Goal: Information Seeking & Learning: Learn about a topic

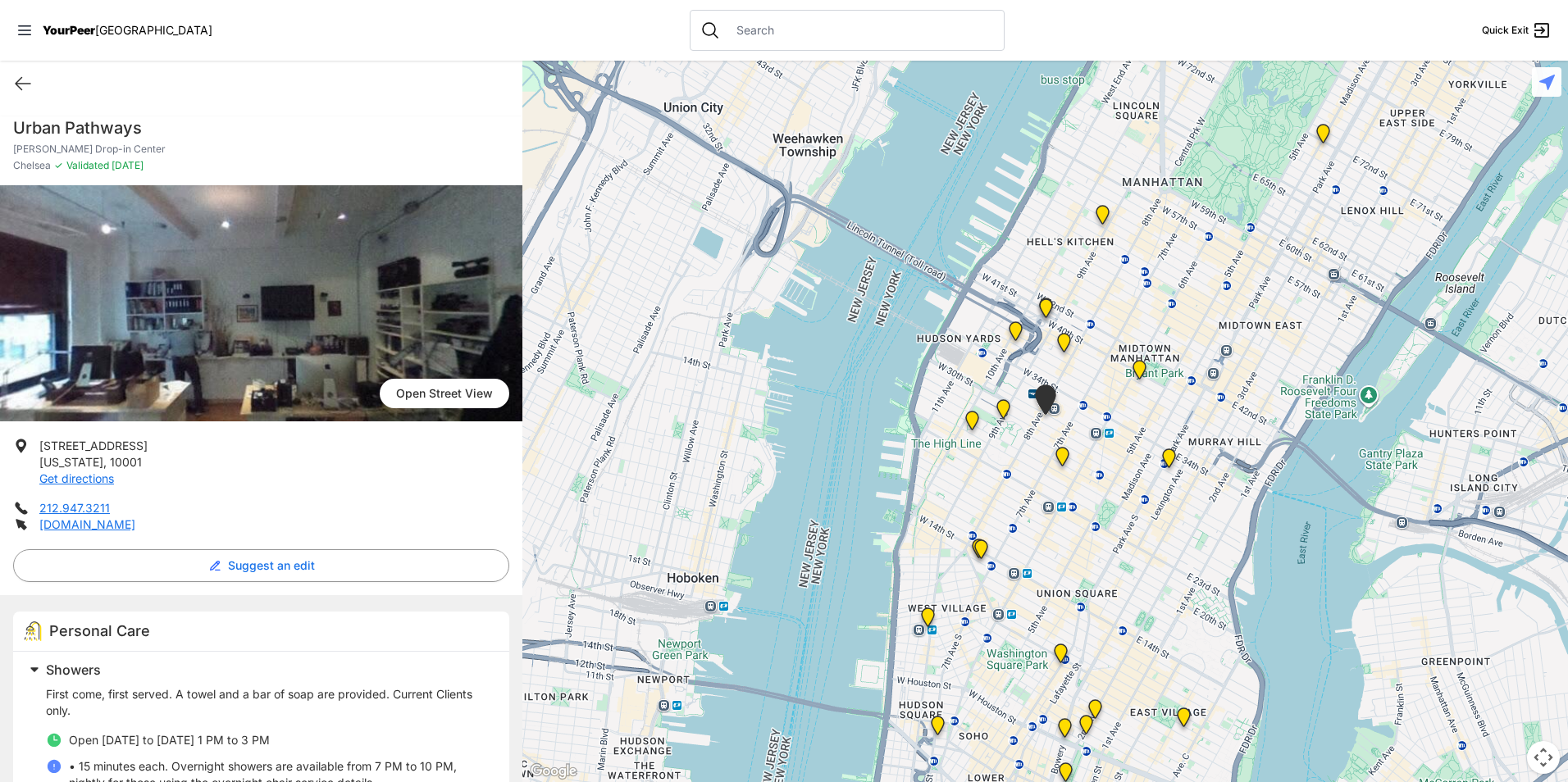
click at [13, 101] on div "Quick Exit" at bounding box center [261, 84] width 522 height 46
click at [37, 79] on div "Quick Exit" at bounding box center [261, 84] width 522 height 46
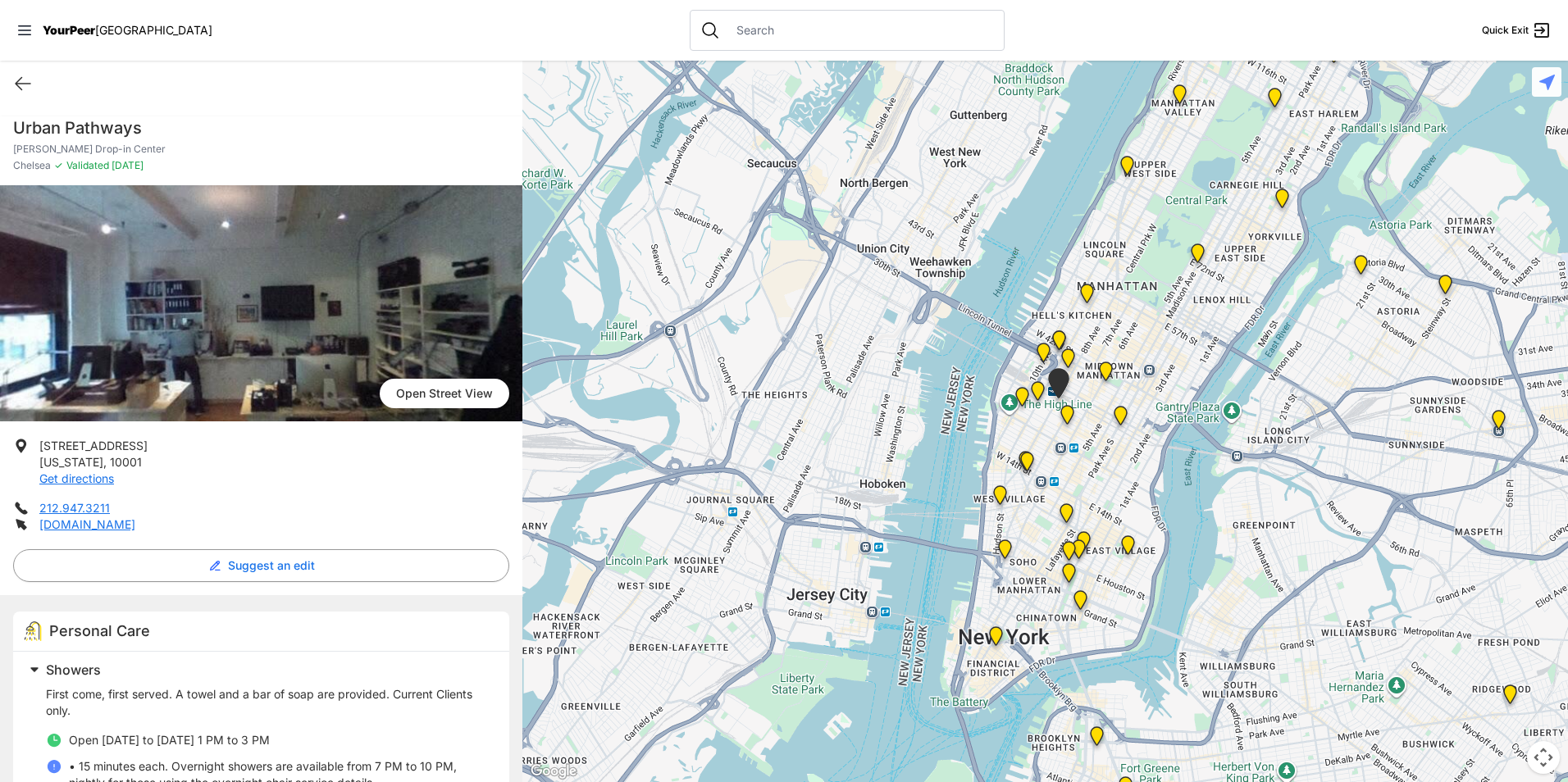
click at [1088, 536] on img "St. Joseph House" at bounding box center [1079, 552] width 34 height 39
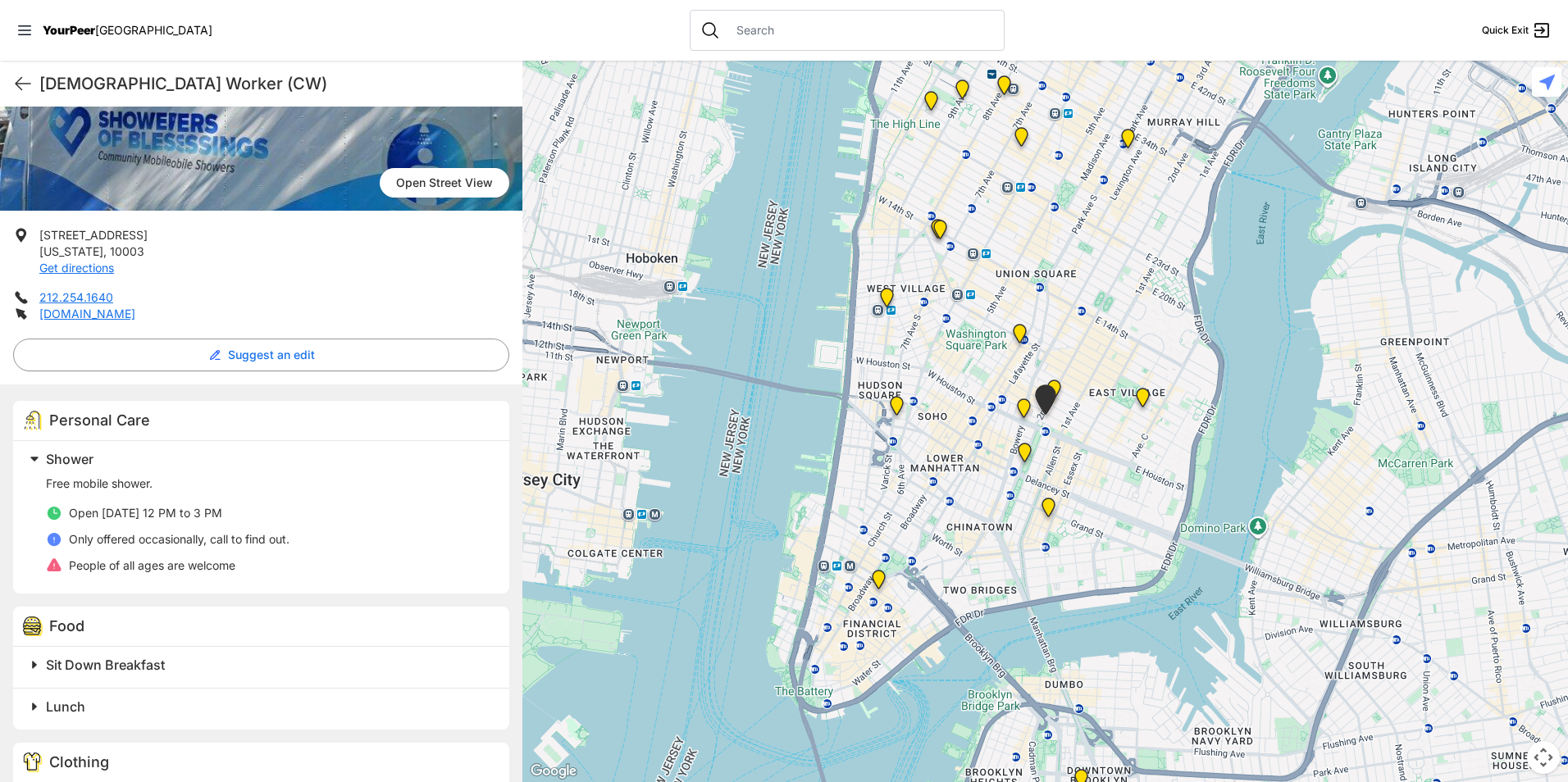
scroll to position [364, 0]
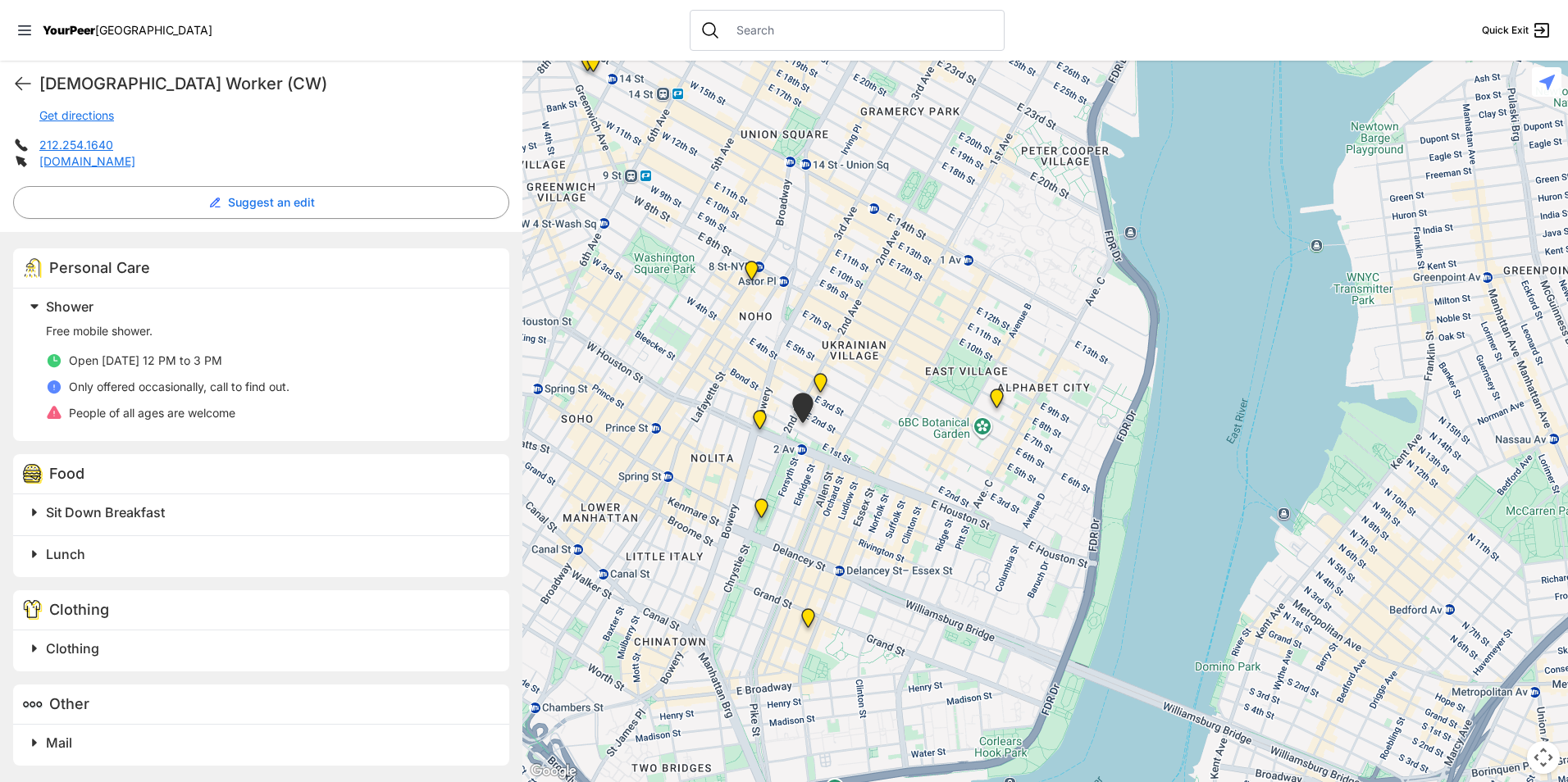
click at [809, 624] on img "Lower East Side Youth Drop-in Center. Yellow doors with grey buzzer on the right" at bounding box center [808, 621] width 34 height 39
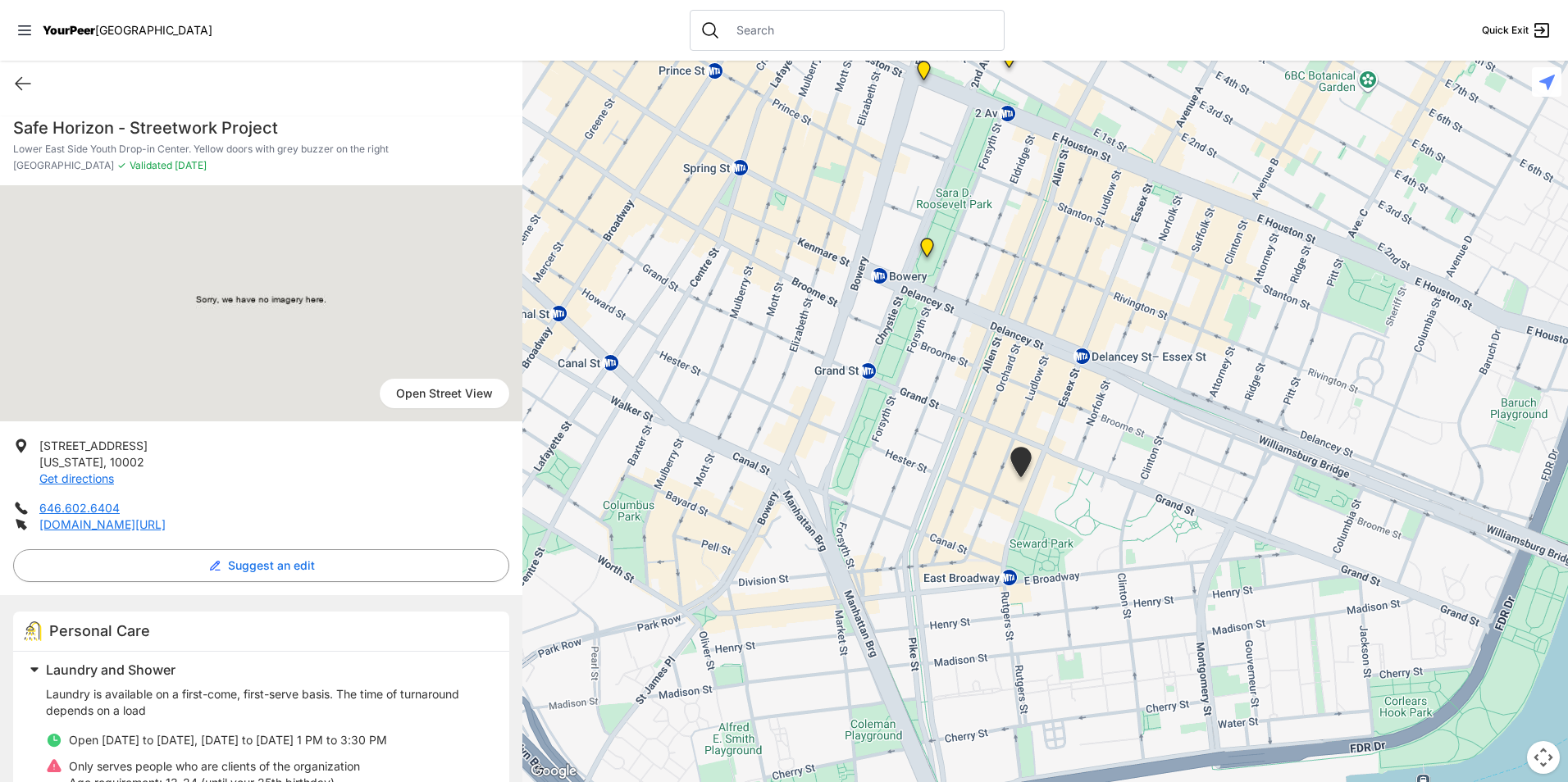
click at [921, 482] on div at bounding box center [1045, 421] width 1046 height 721
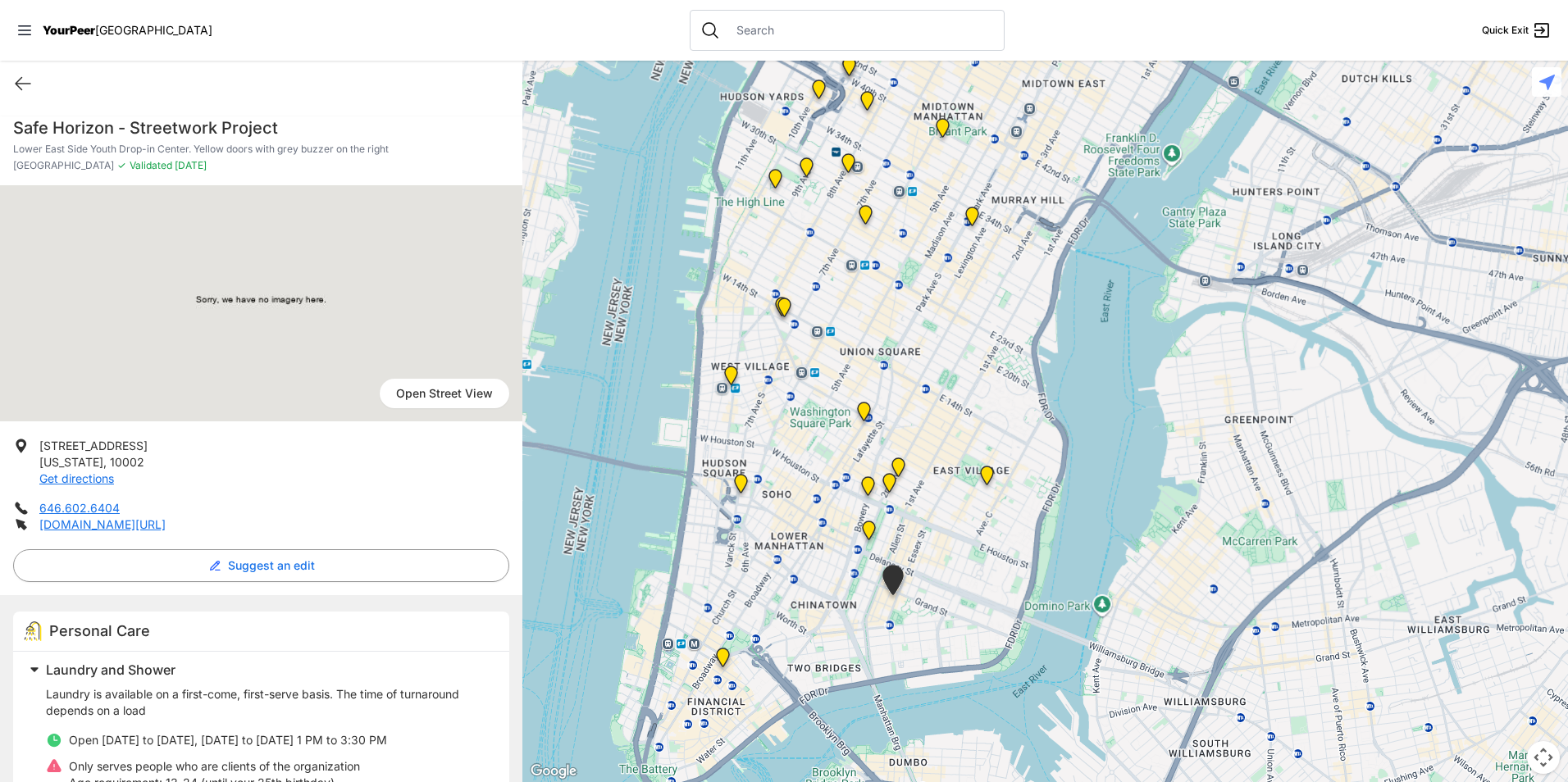
drag, startPoint x: 1017, startPoint y: 273, endPoint x: 954, endPoint y: 446, distance: 184.1
click at [954, 446] on div at bounding box center [1045, 421] width 1046 height 721
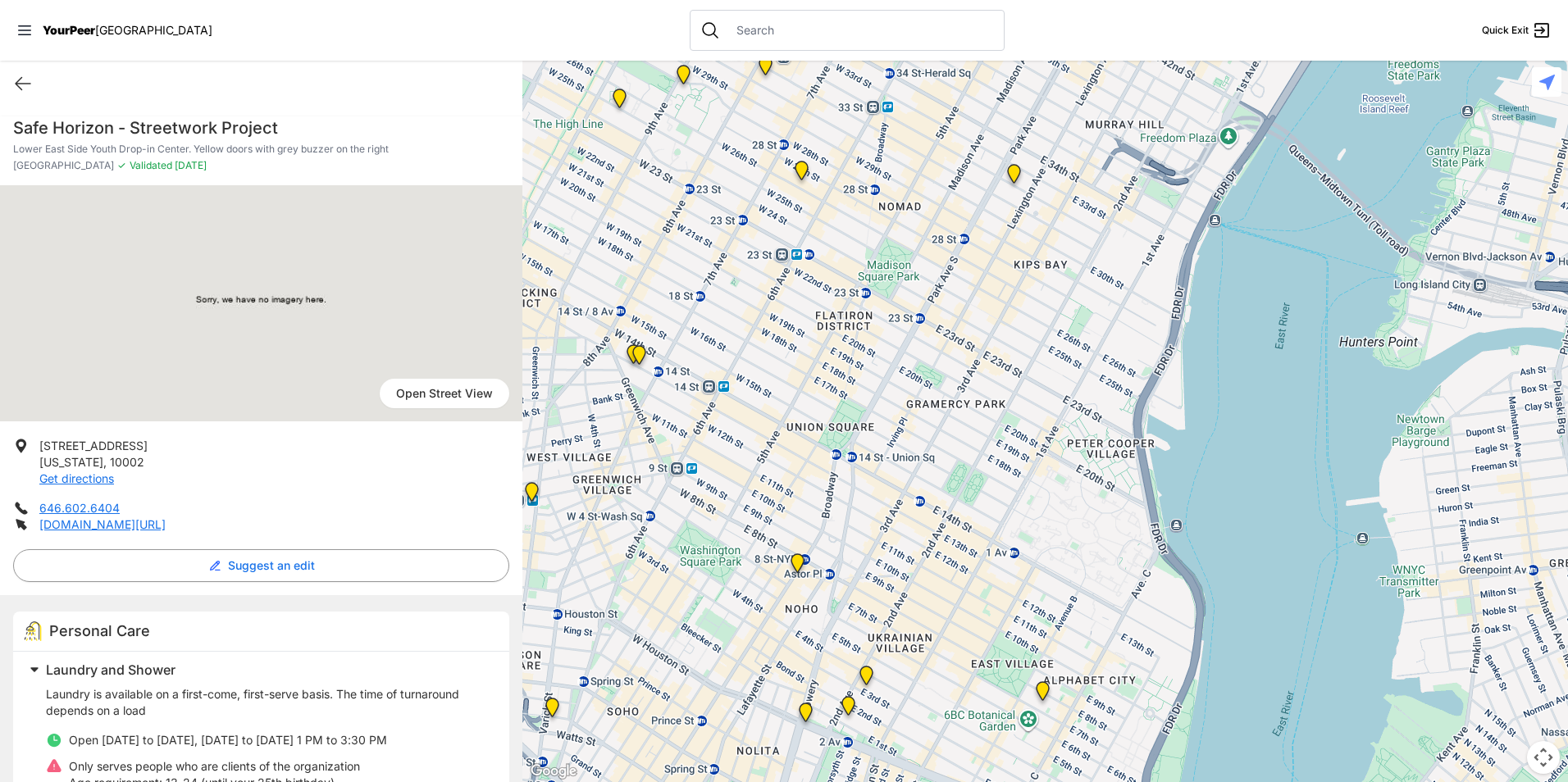
drag, startPoint x: 847, startPoint y: 185, endPoint x: 847, endPoint y: 433, distance: 248.0
click at [847, 432] on div at bounding box center [1045, 421] width 1046 height 721
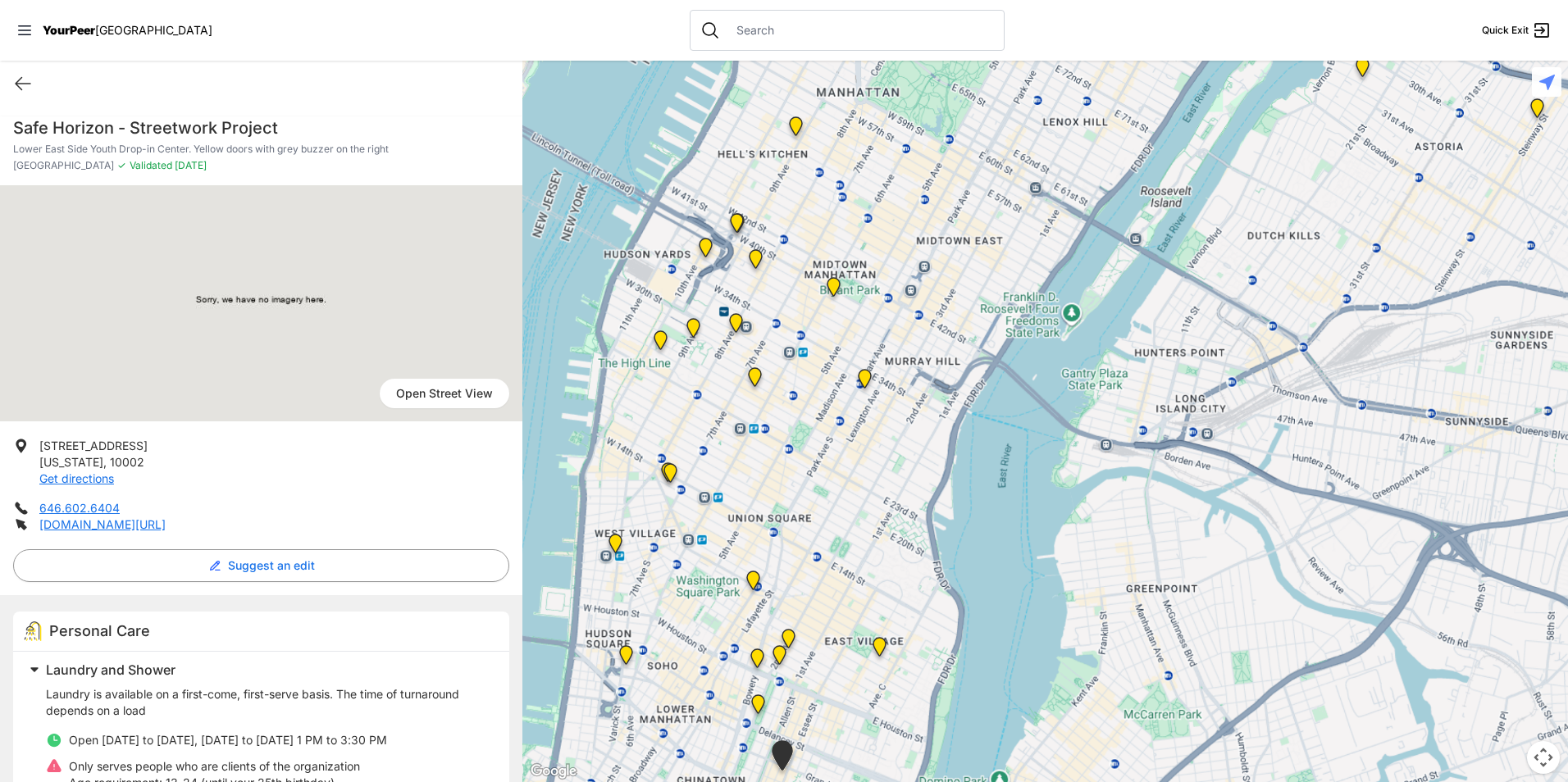
drag, startPoint x: 892, startPoint y: 281, endPoint x: 791, endPoint y: 579, distance: 314.7
click at [788, 585] on div at bounding box center [1045, 421] width 1046 height 721
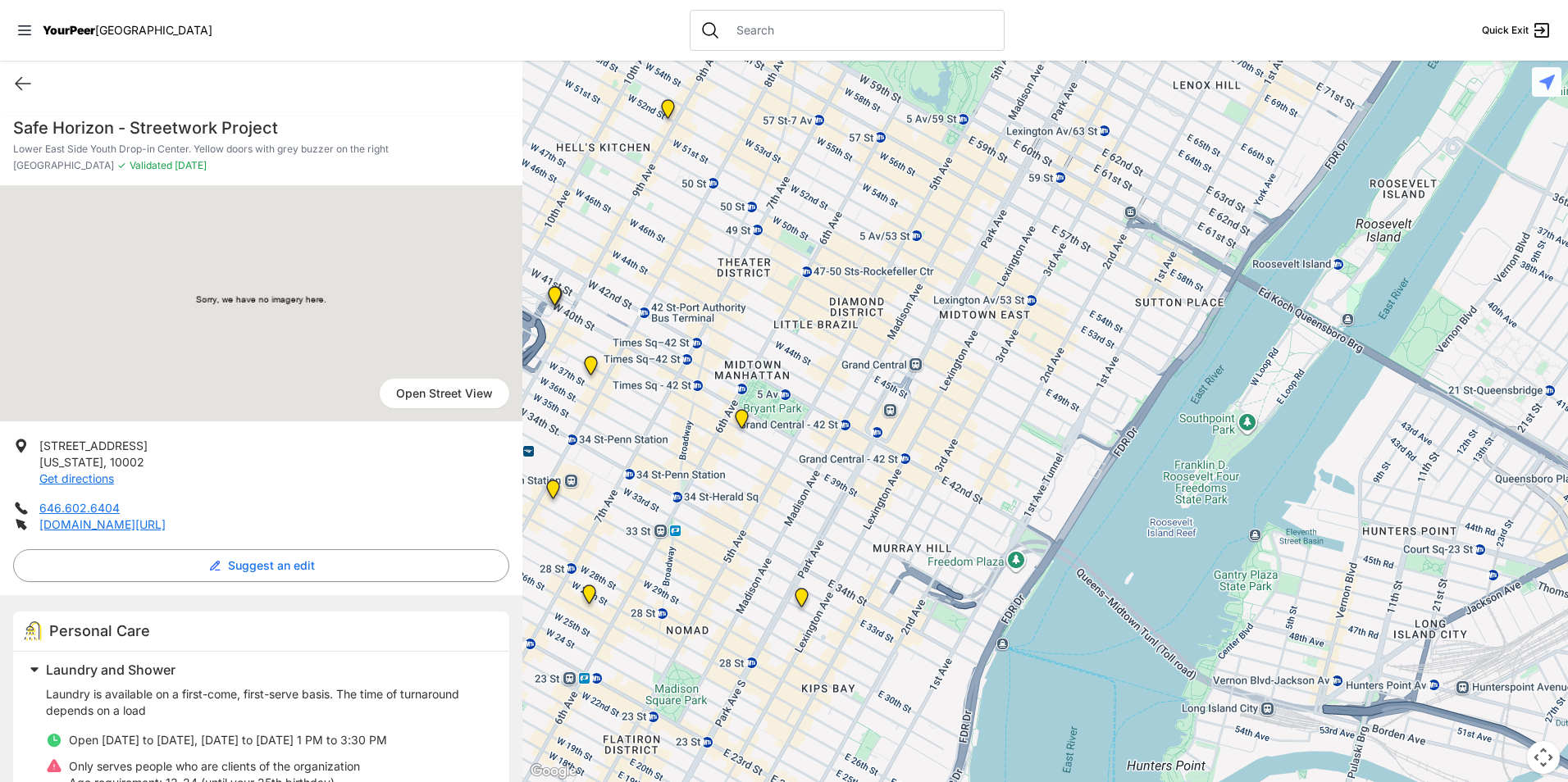
drag, startPoint x: 757, startPoint y: 475, endPoint x: 838, endPoint y: 446, distance: 86.0
click at [846, 450] on div at bounding box center [1045, 421] width 1046 height 721
click at [744, 414] on img at bounding box center [742, 423] width 34 height 39
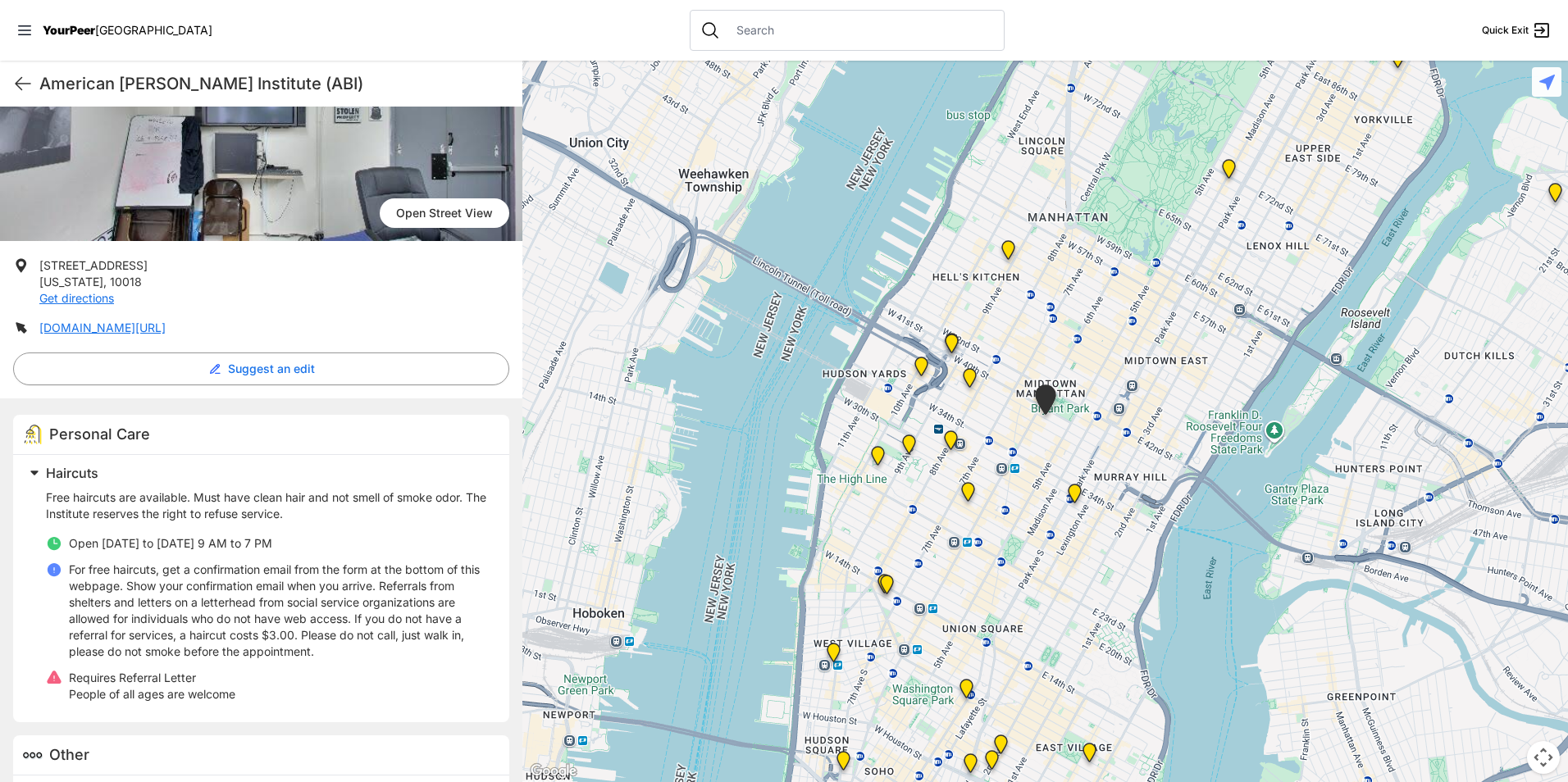
scroll to position [215, 0]
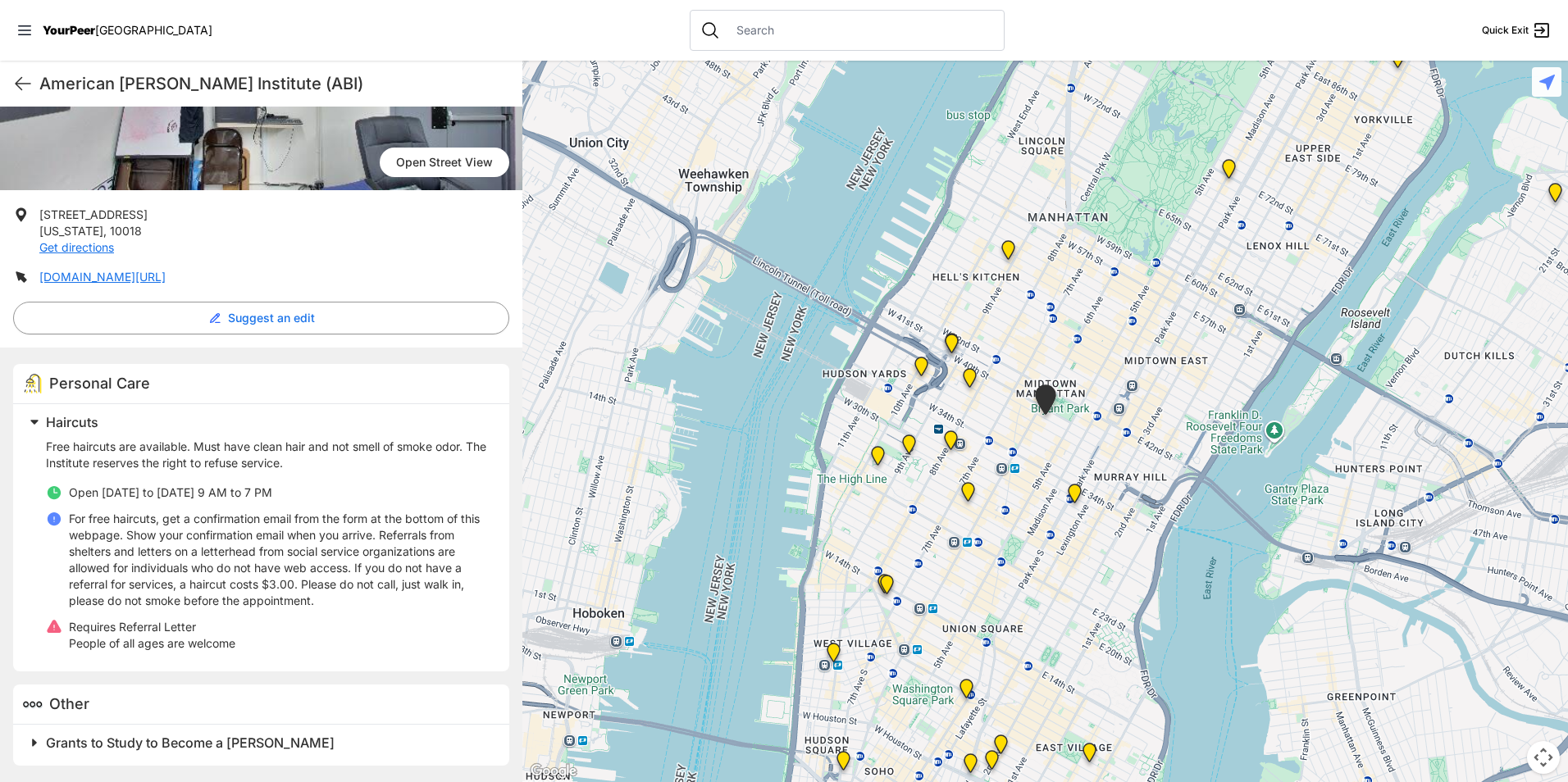
click at [186, 507] on ul "Open [DATE] to [DATE] 9 AM to 7 PM For free haircuts, get a confirmation email …" at bounding box center [268, 568] width 444 height 167
click at [138, 278] on link "[DOMAIN_NAME][URL]" at bounding box center [103, 277] width 126 height 14
click at [1072, 495] on img "Mainchance Adult Drop-in Center" at bounding box center [1075, 496] width 34 height 39
click at [948, 436] on img "Antonio Olivieri Drop-in Center" at bounding box center [951, 444] width 34 height 39
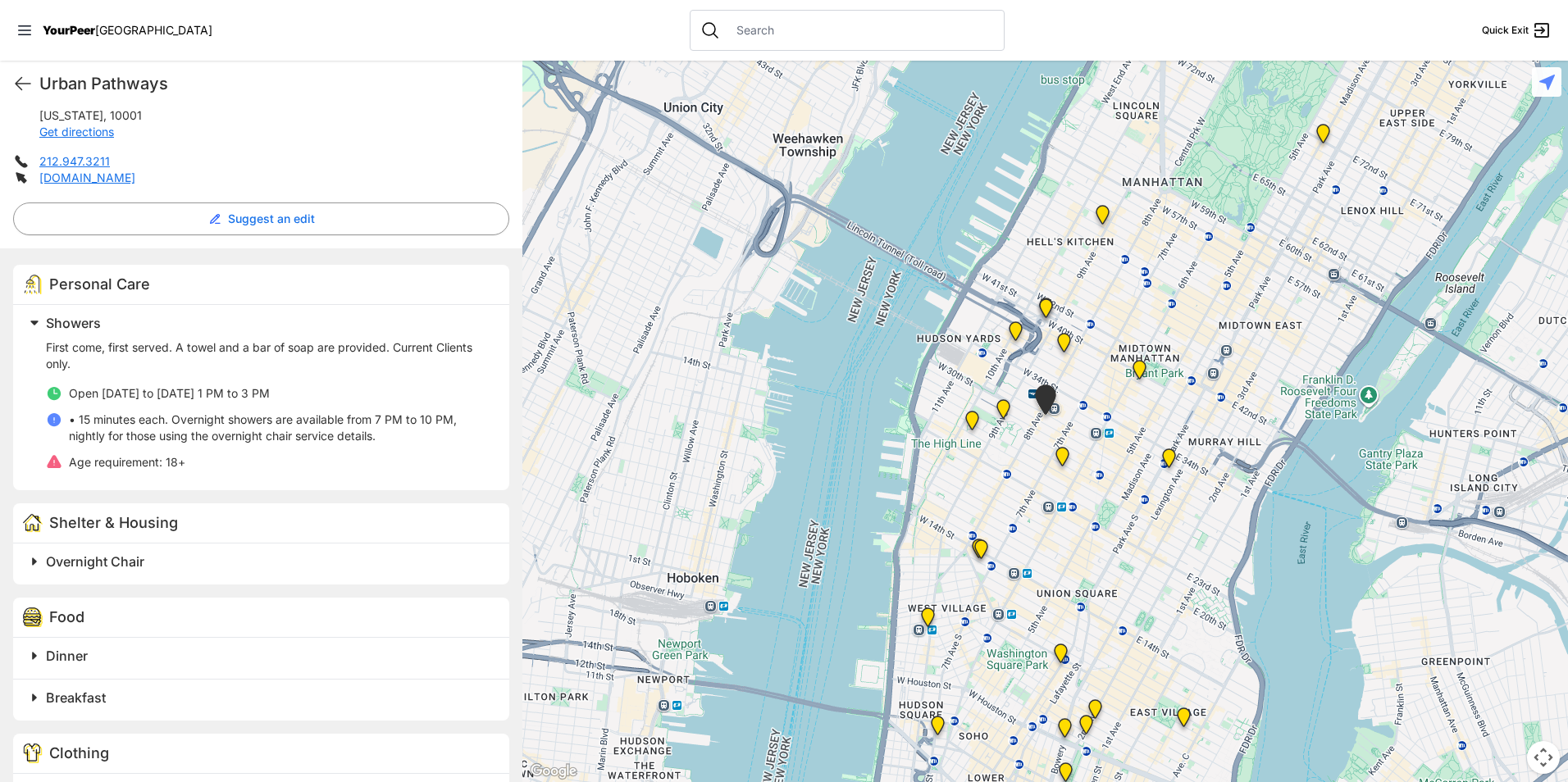
scroll to position [396, 0]
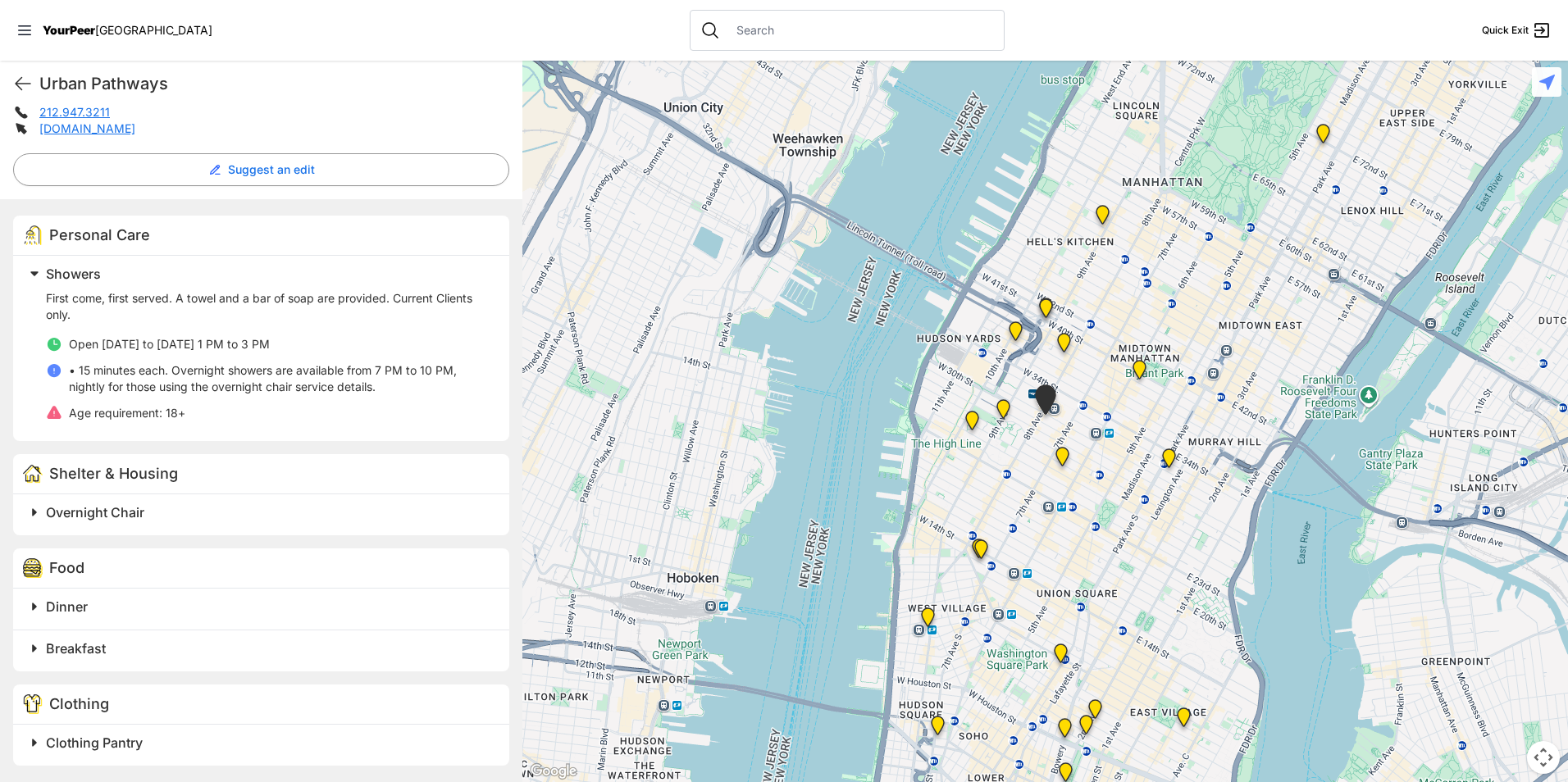
click at [184, 743] on h2 "Clothing Pantry" at bounding box center [268, 743] width 444 height 20
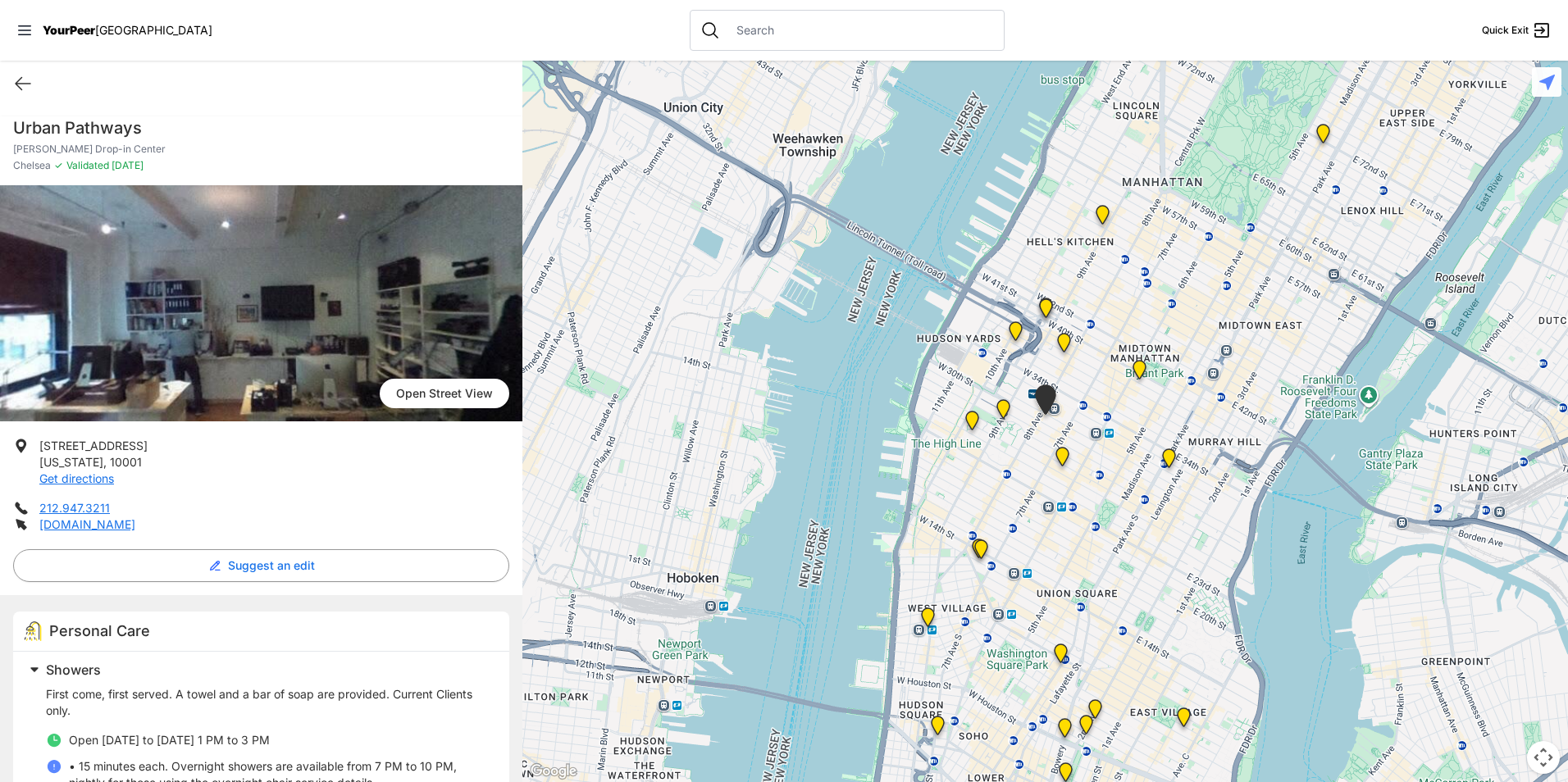
click at [86, 136] on h1 "Urban Pathways" at bounding box center [261, 128] width 496 height 23
copy h1 "Urban Pathways"
click at [278, 406] on img at bounding box center [261, 304] width 522 height 236
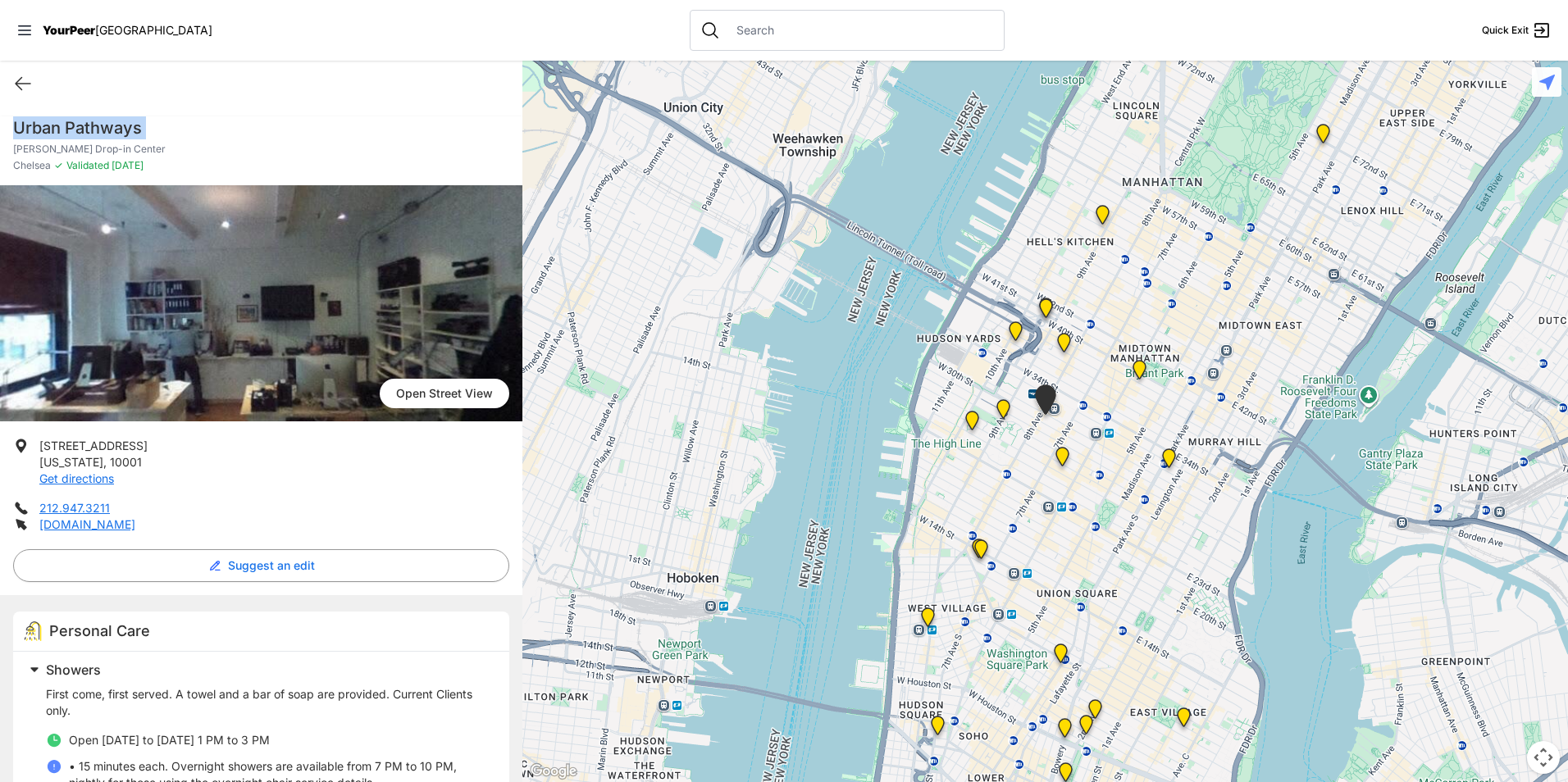
scroll to position [246, 0]
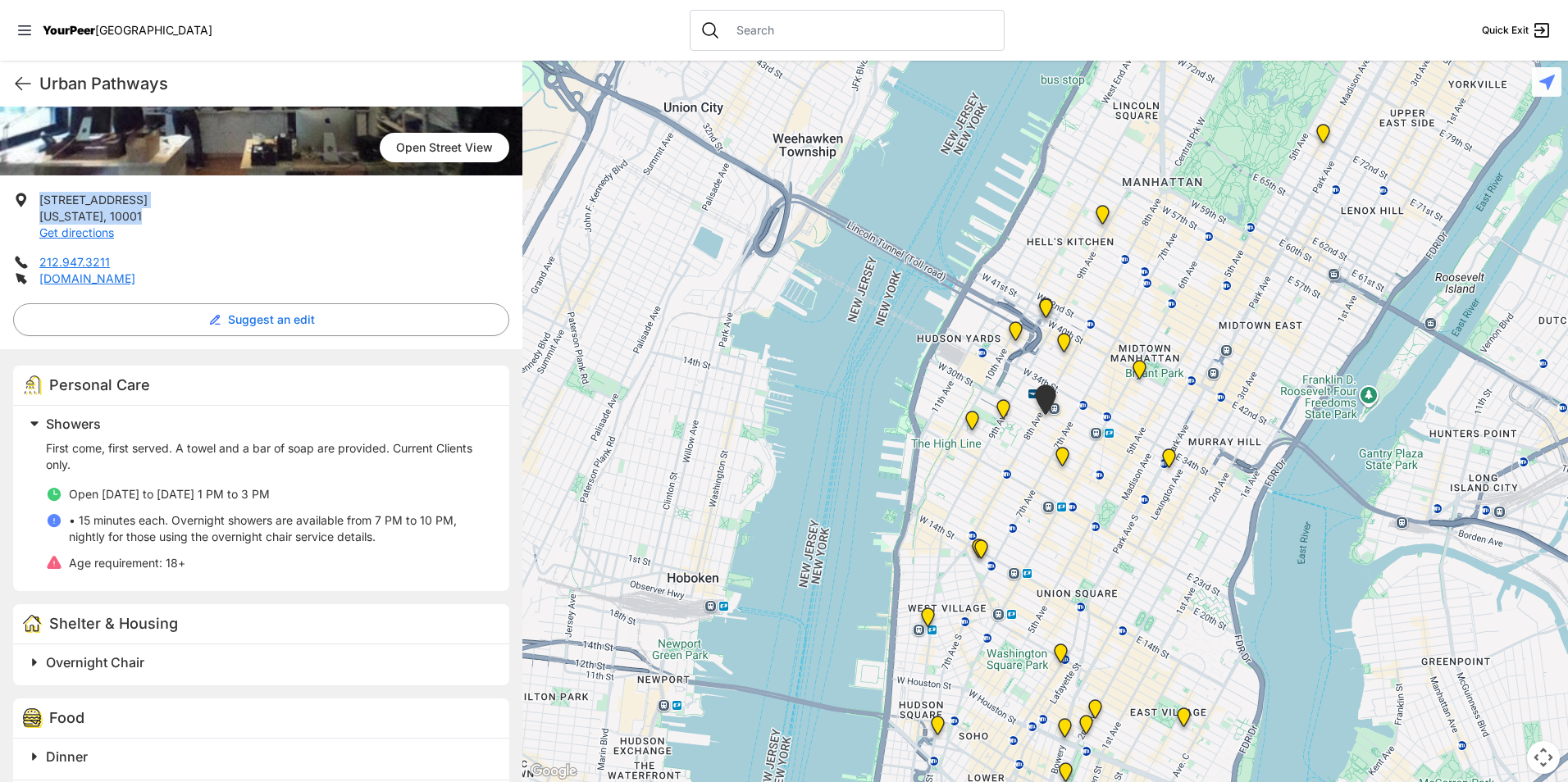
drag, startPoint x: 158, startPoint y: 217, endPoint x: 36, endPoint y: 204, distance: 122.7
click at [36, 204] on li "[STREET_ADDRESS][US_STATE] Get directions" at bounding box center [261, 217] width 496 height 49
drag, startPoint x: 36, startPoint y: 204, endPoint x: 60, endPoint y: 217, distance: 27.3
copy p "[STREET_ADDRESS][US_STATE]"
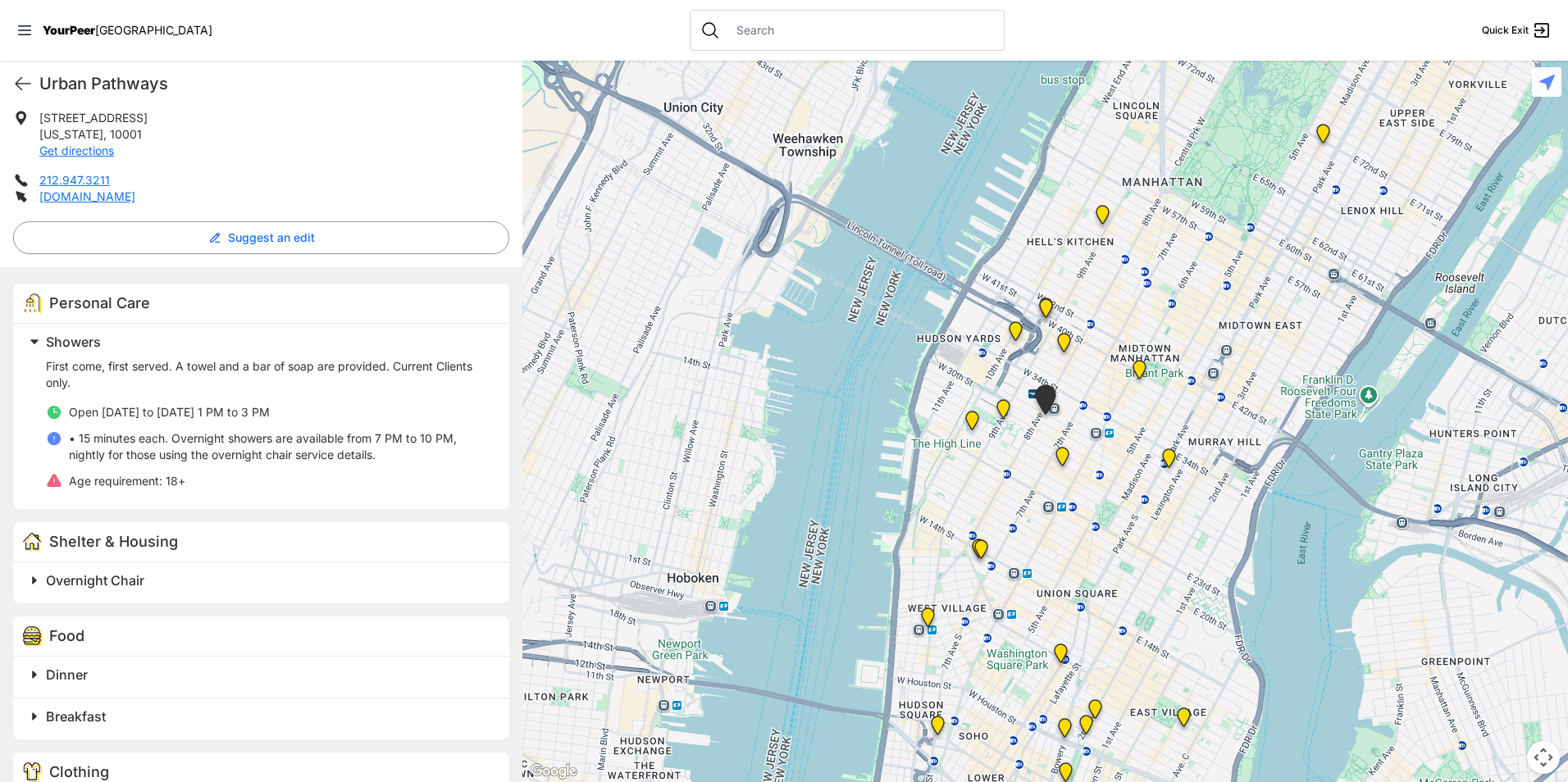
click at [168, 577] on h2 "Overnight Chair" at bounding box center [268, 580] width 444 height 20
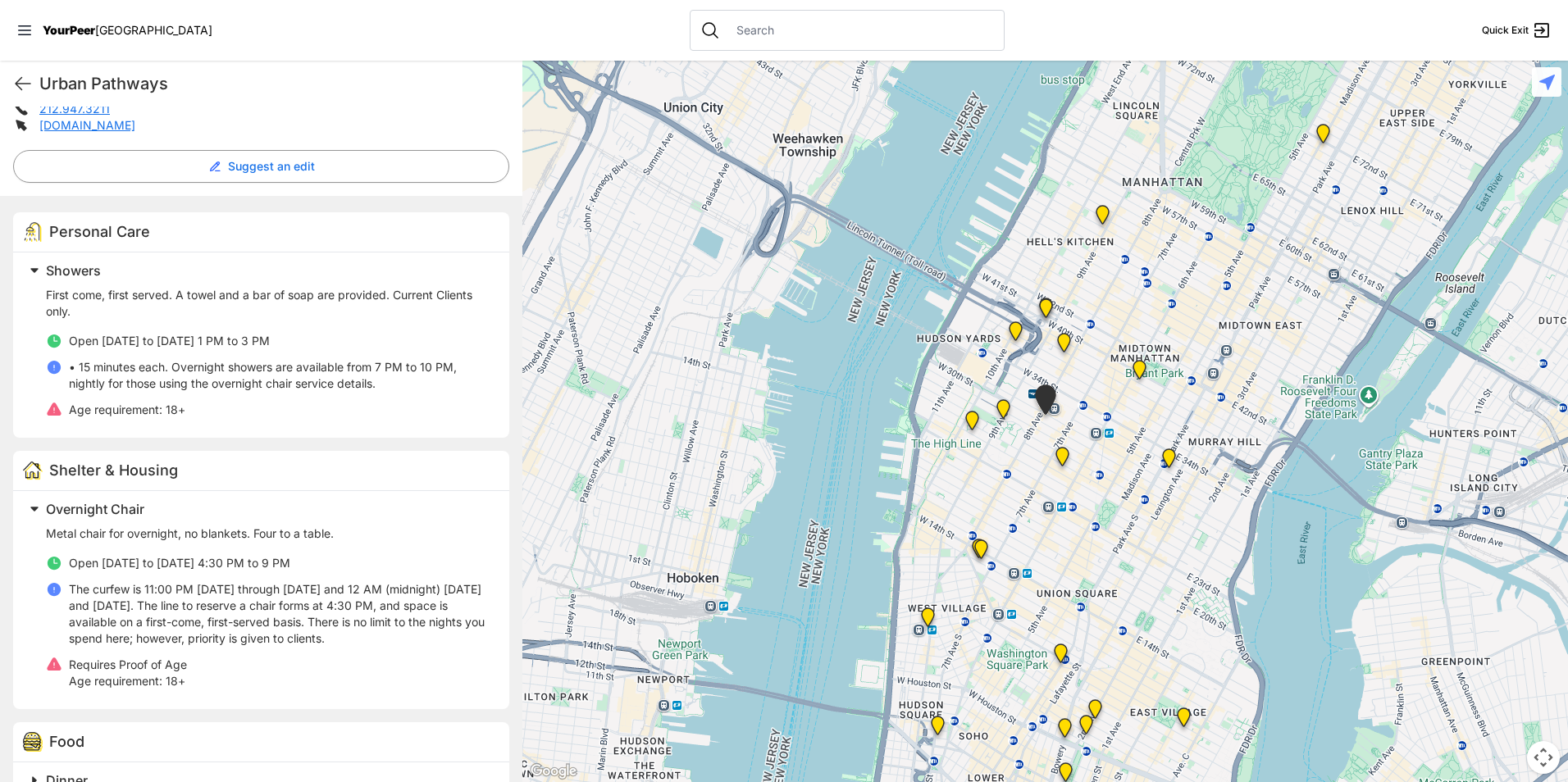
scroll to position [492, 0]
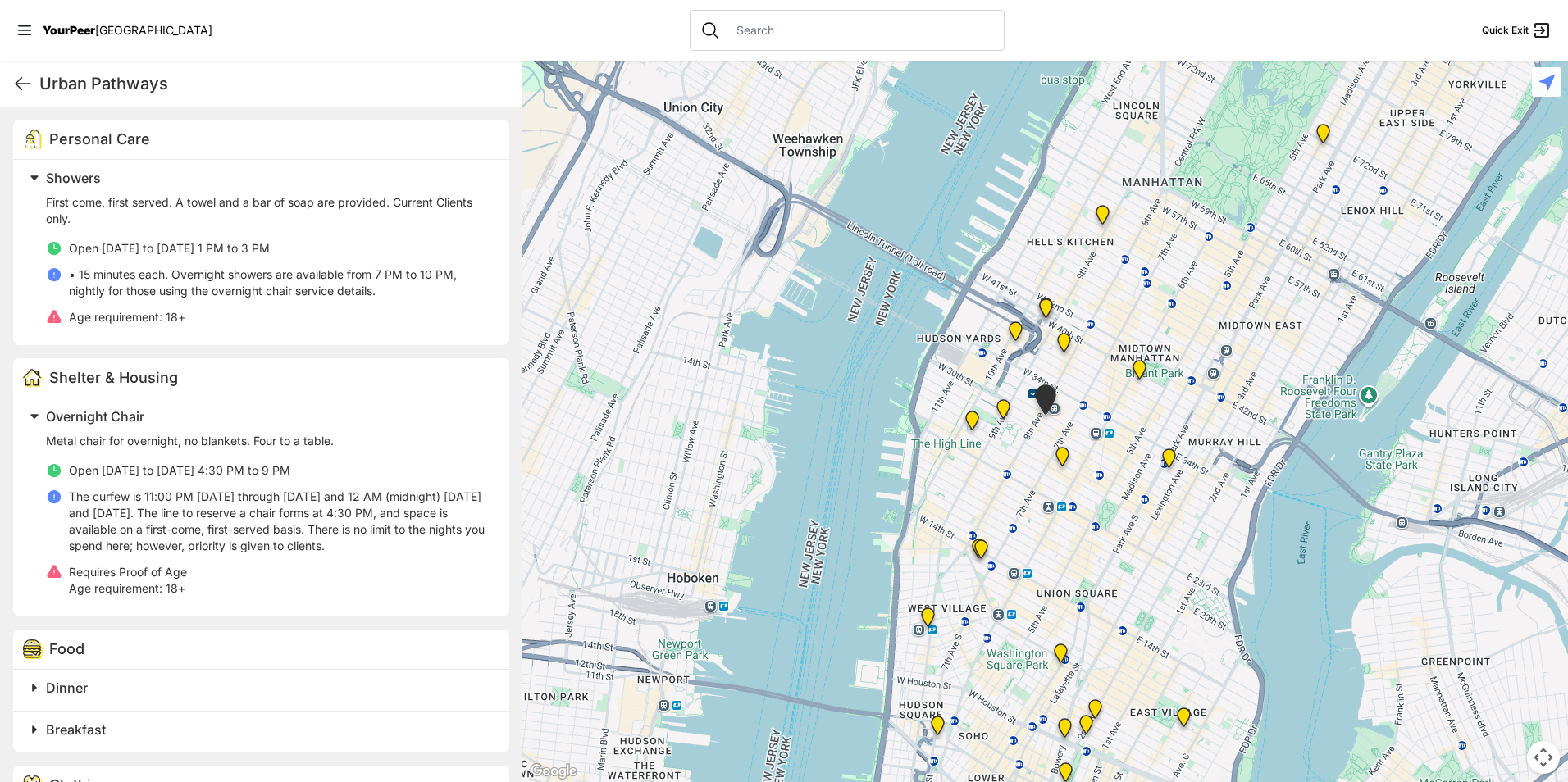
click at [189, 410] on h2 "Overnight Chair" at bounding box center [268, 417] width 444 height 20
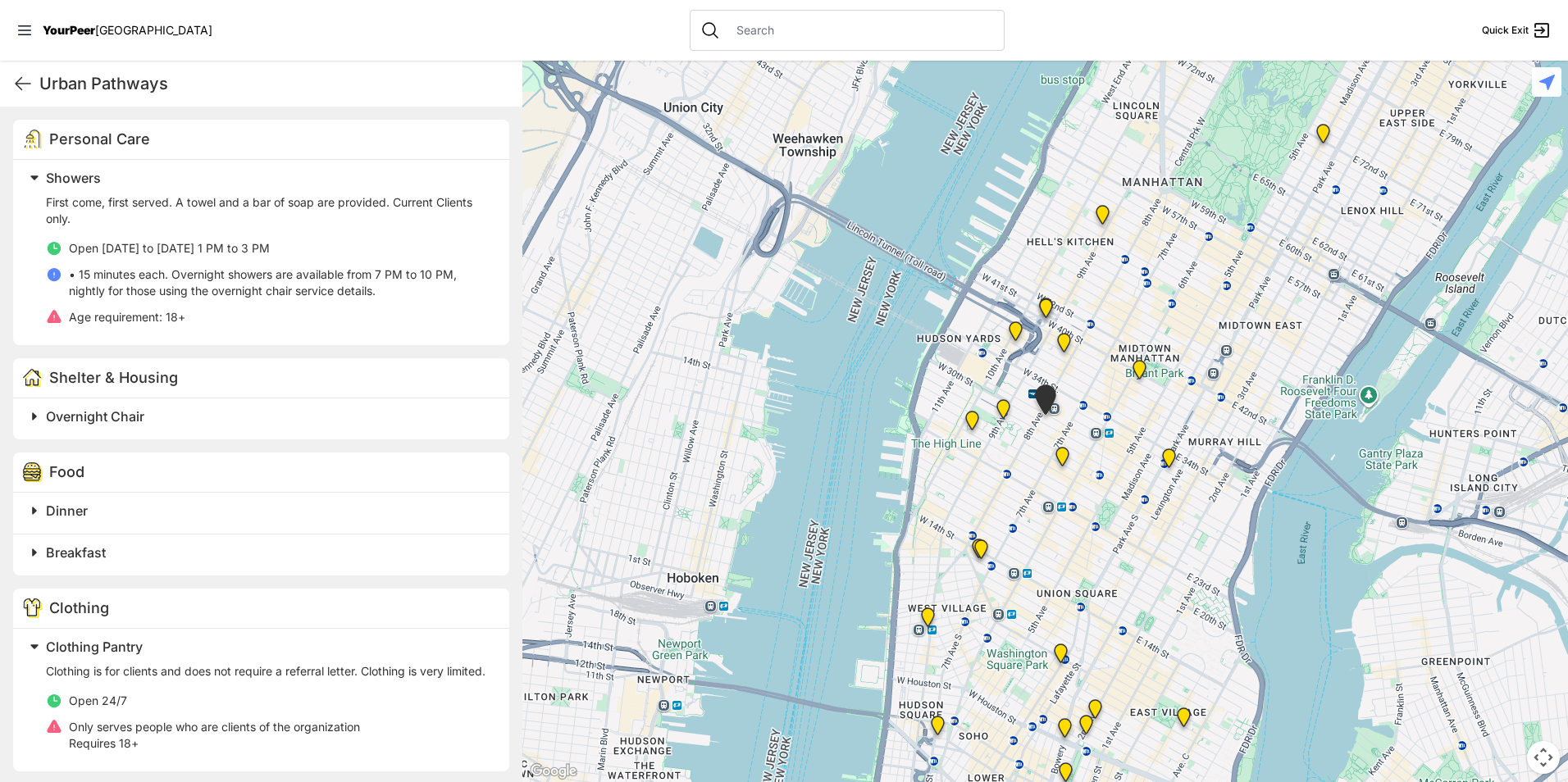
click at [158, 526] on div "Dinner" at bounding box center [261, 513] width 496 height 41
click at [172, 504] on h2 "Dinner" at bounding box center [268, 510] width 444 height 20
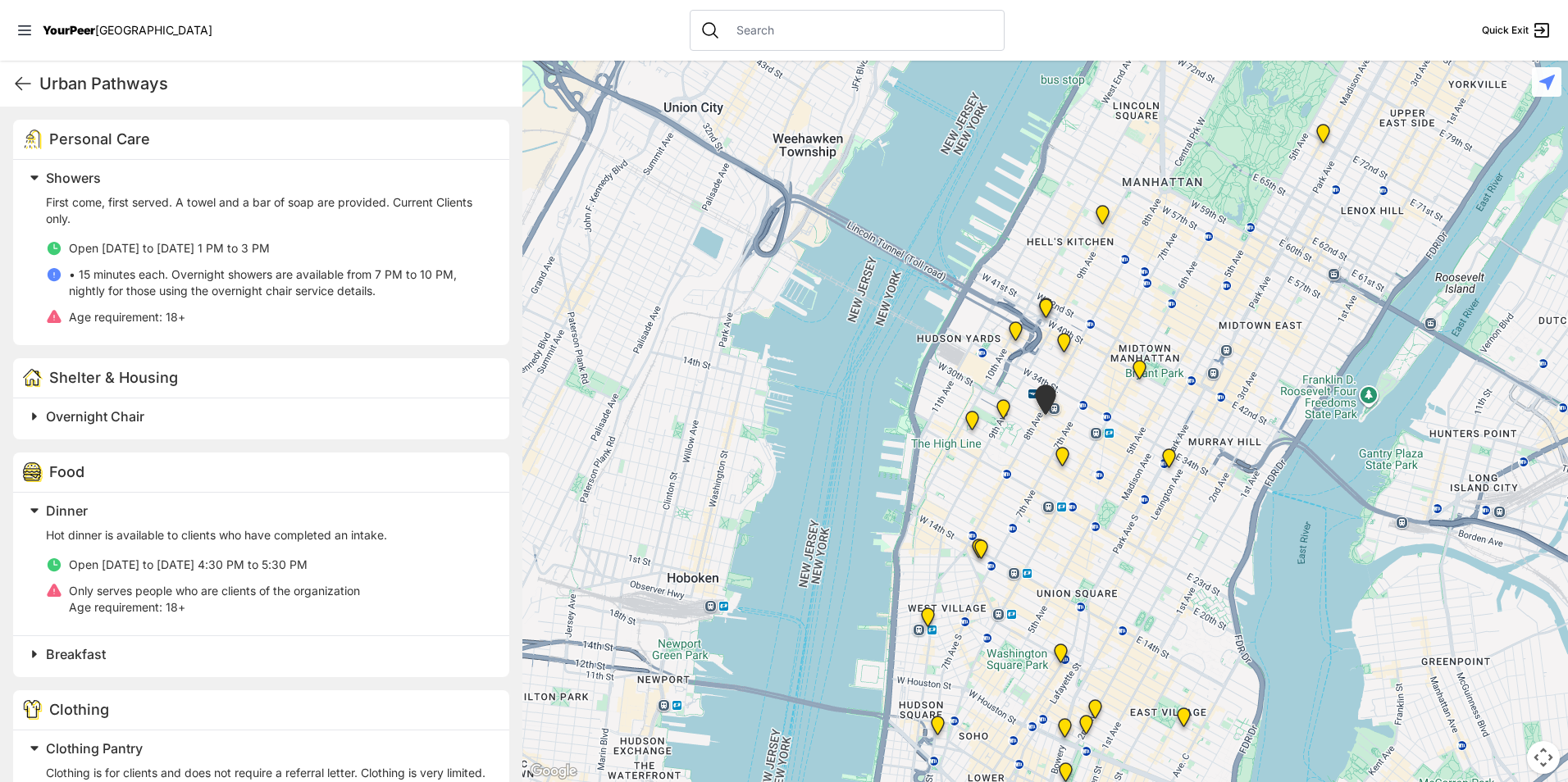
click at [125, 665] on span at bounding box center [240, 654] width 433 height 23
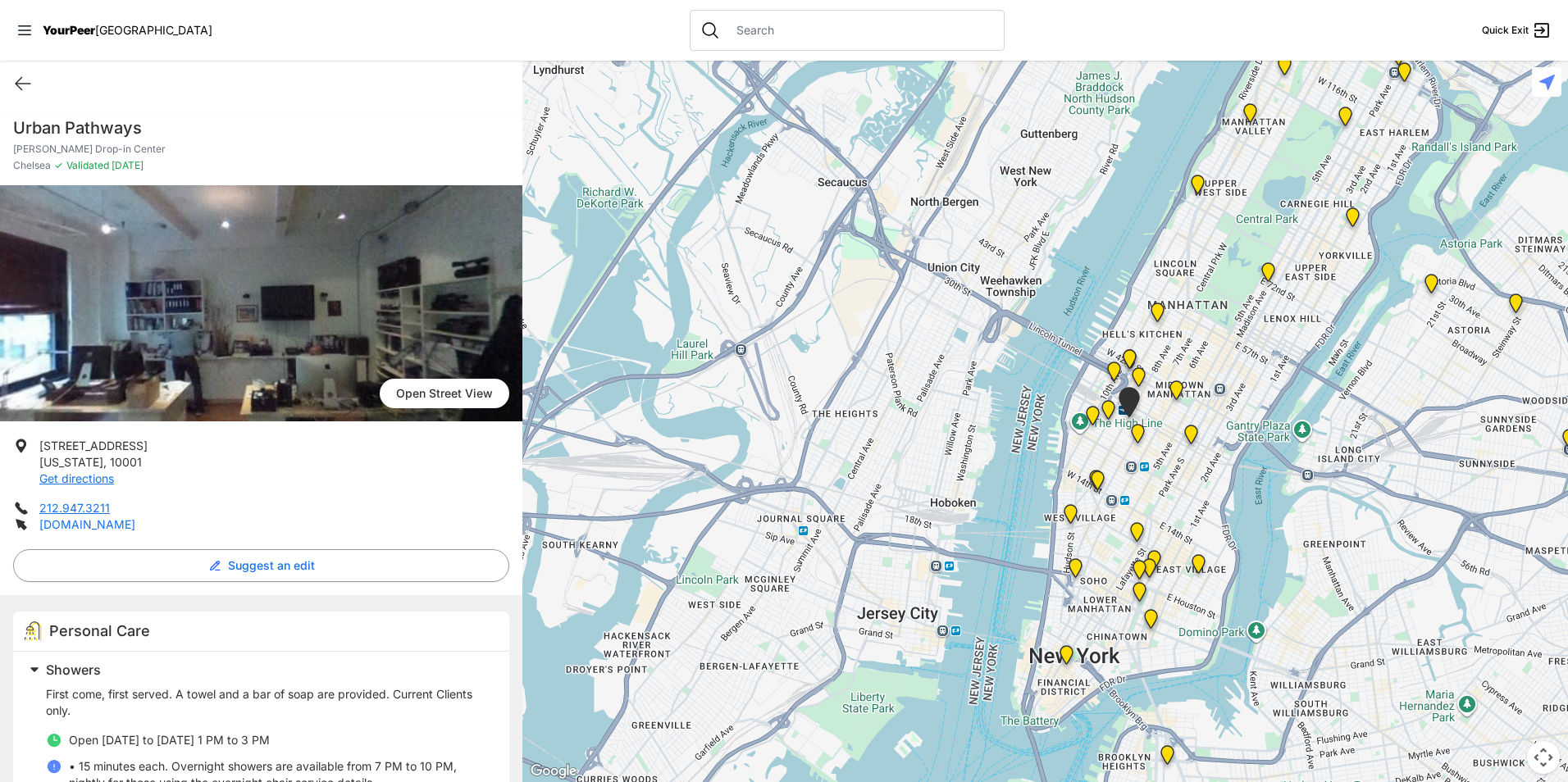
click at [75, 527] on link "[DOMAIN_NAME]" at bounding box center [87, 524] width 96 height 14
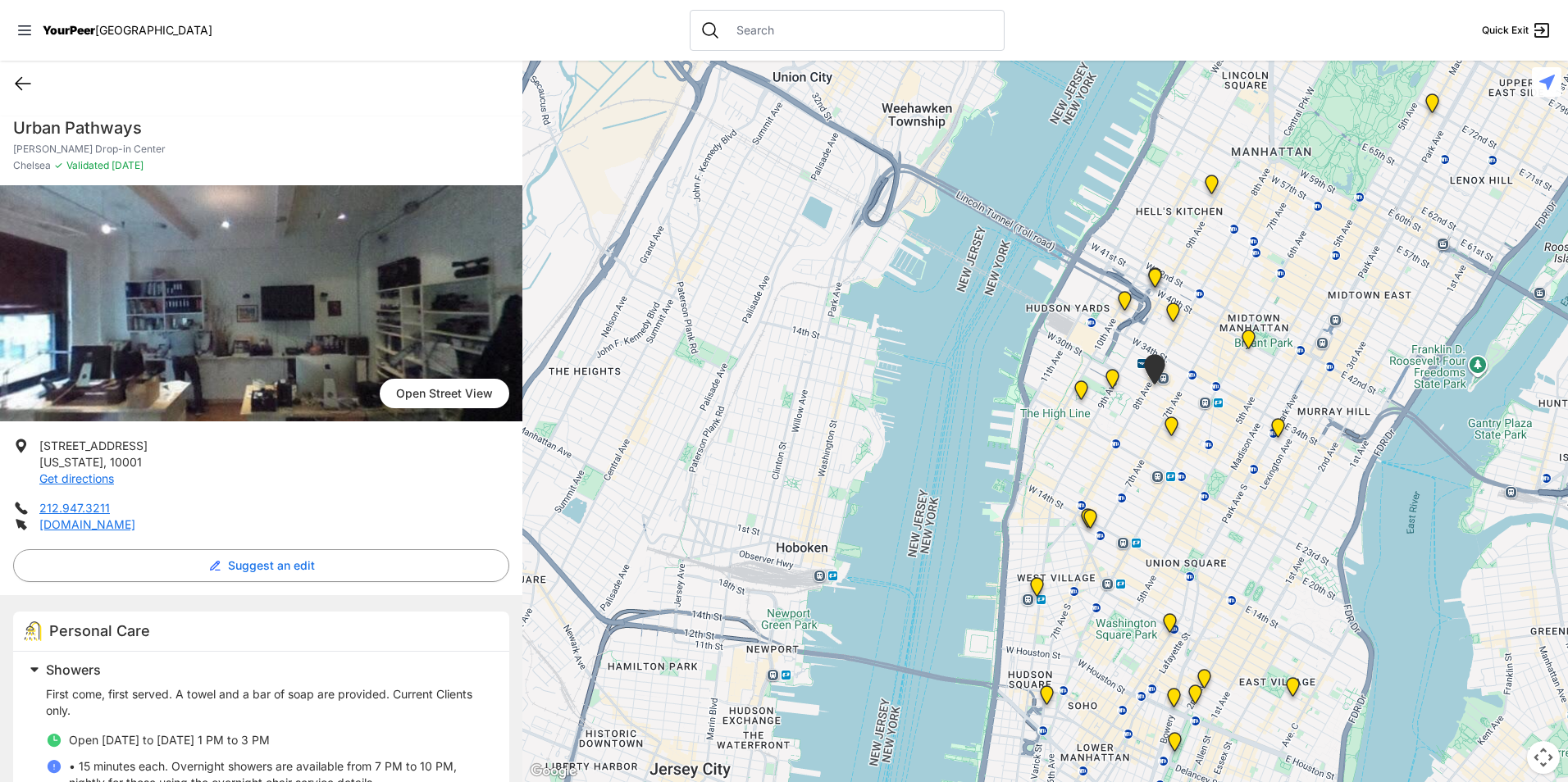
click at [27, 79] on icon at bounding box center [23, 84] width 20 height 20
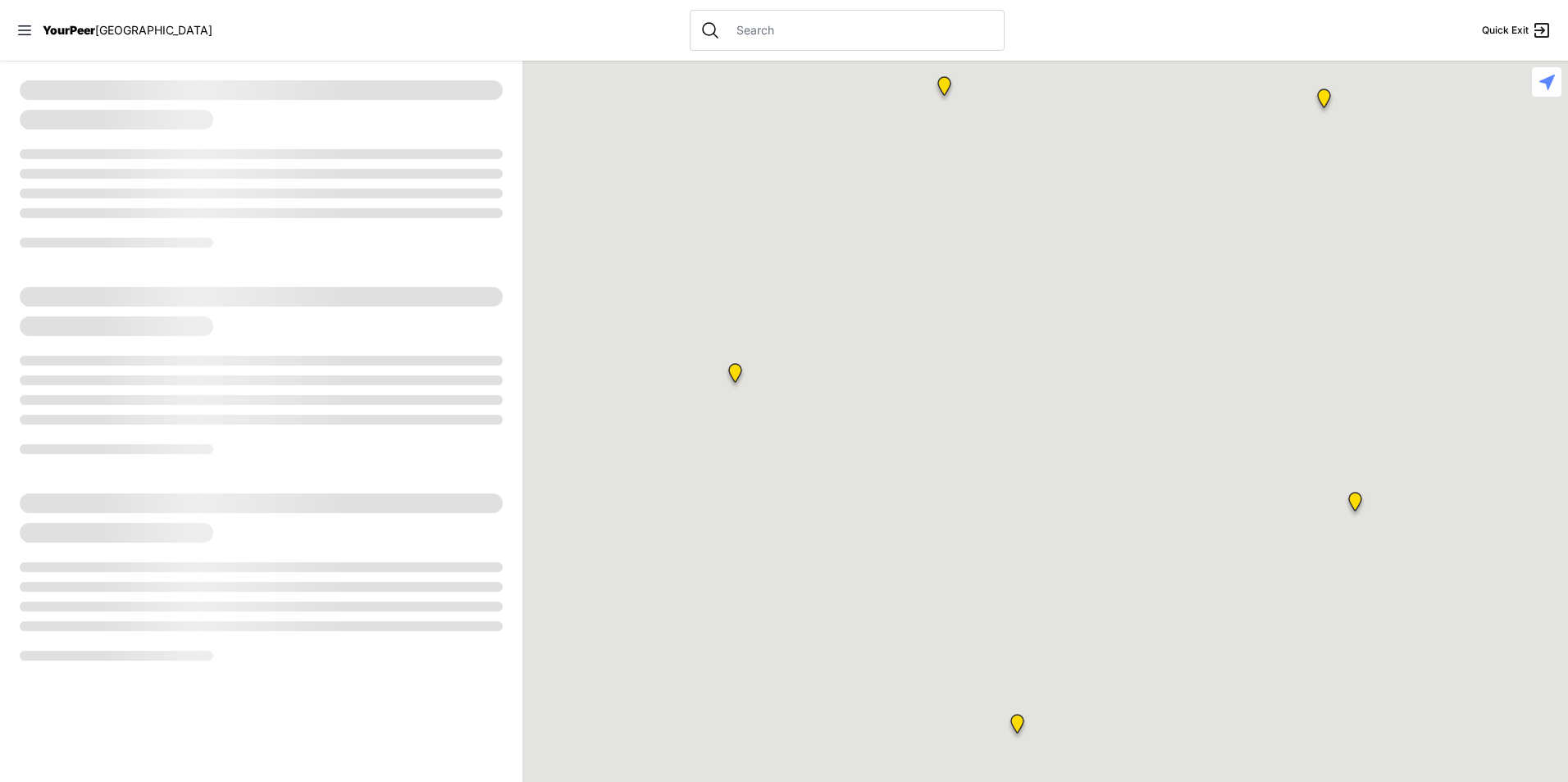
select select "recentlyUpdated"
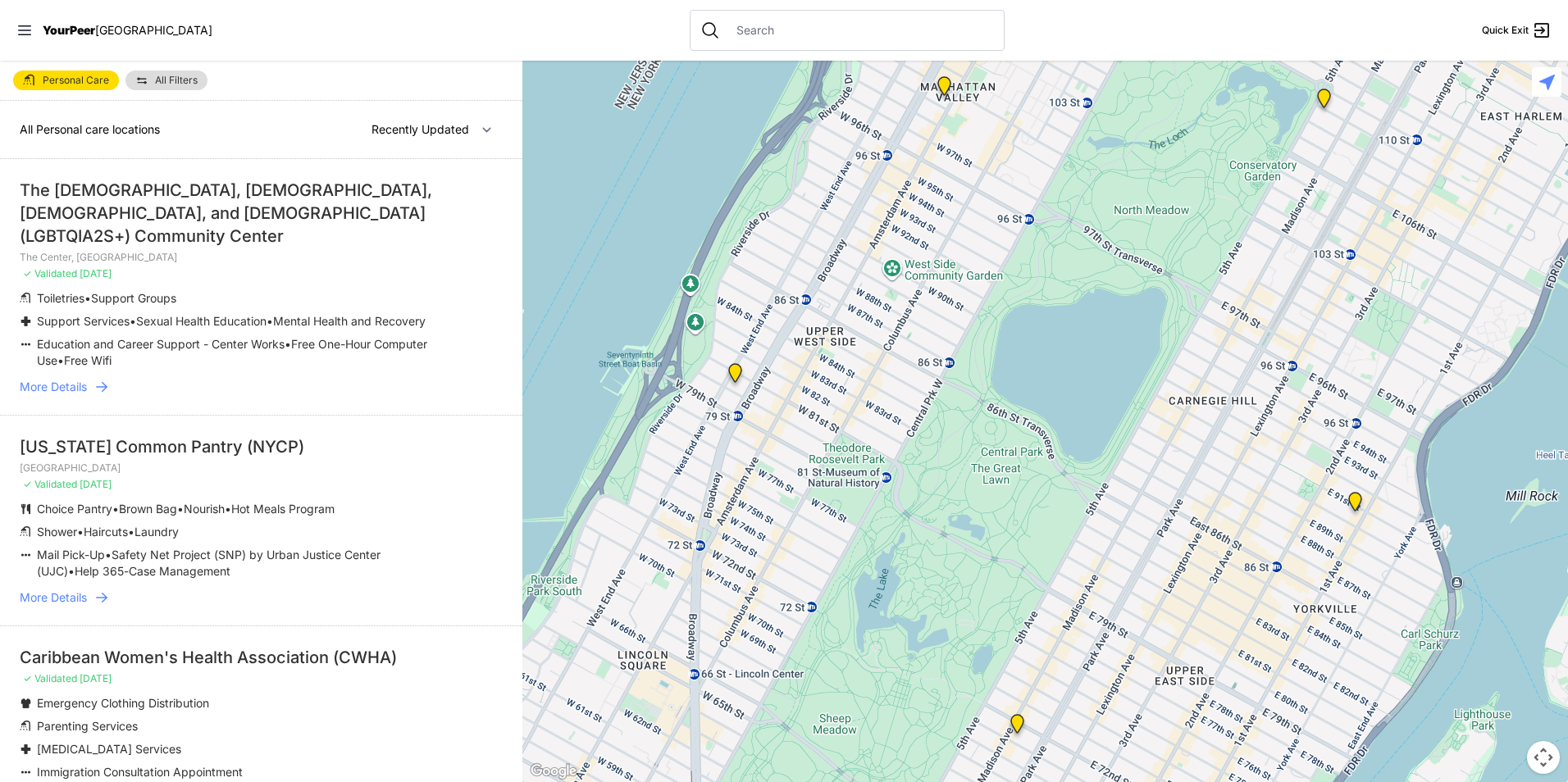
click at [31, 73] on link "Personal Care" at bounding box center [66, 80] width 106 height 20
select select "recentlyUpdated"
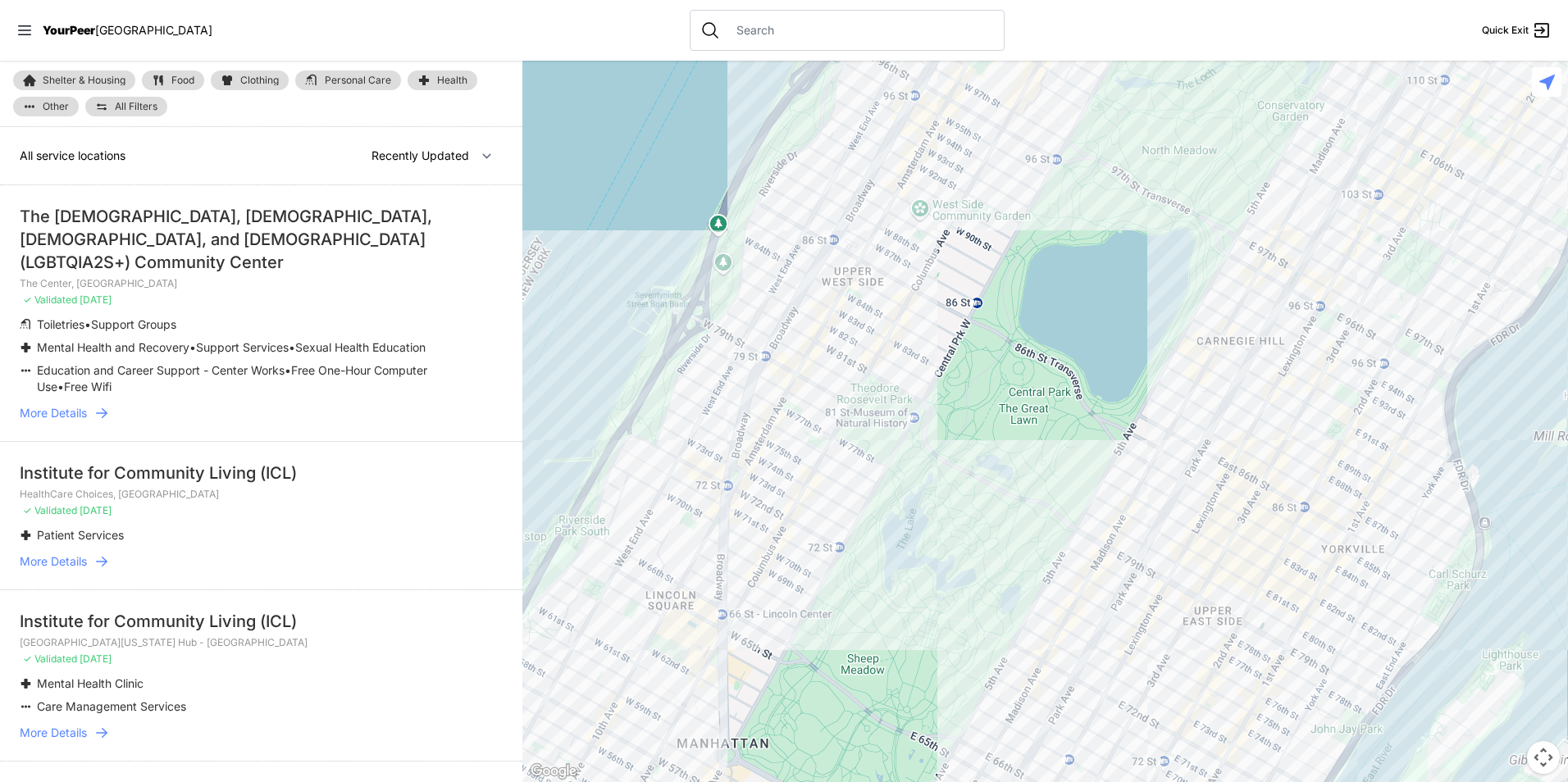
click at [175, 78] on span "Food" at bounding box center [183, 80] width 23 height 10
click at [240, 78] on link "Clothing" at bounding box center [250, 80] width 78 height 20
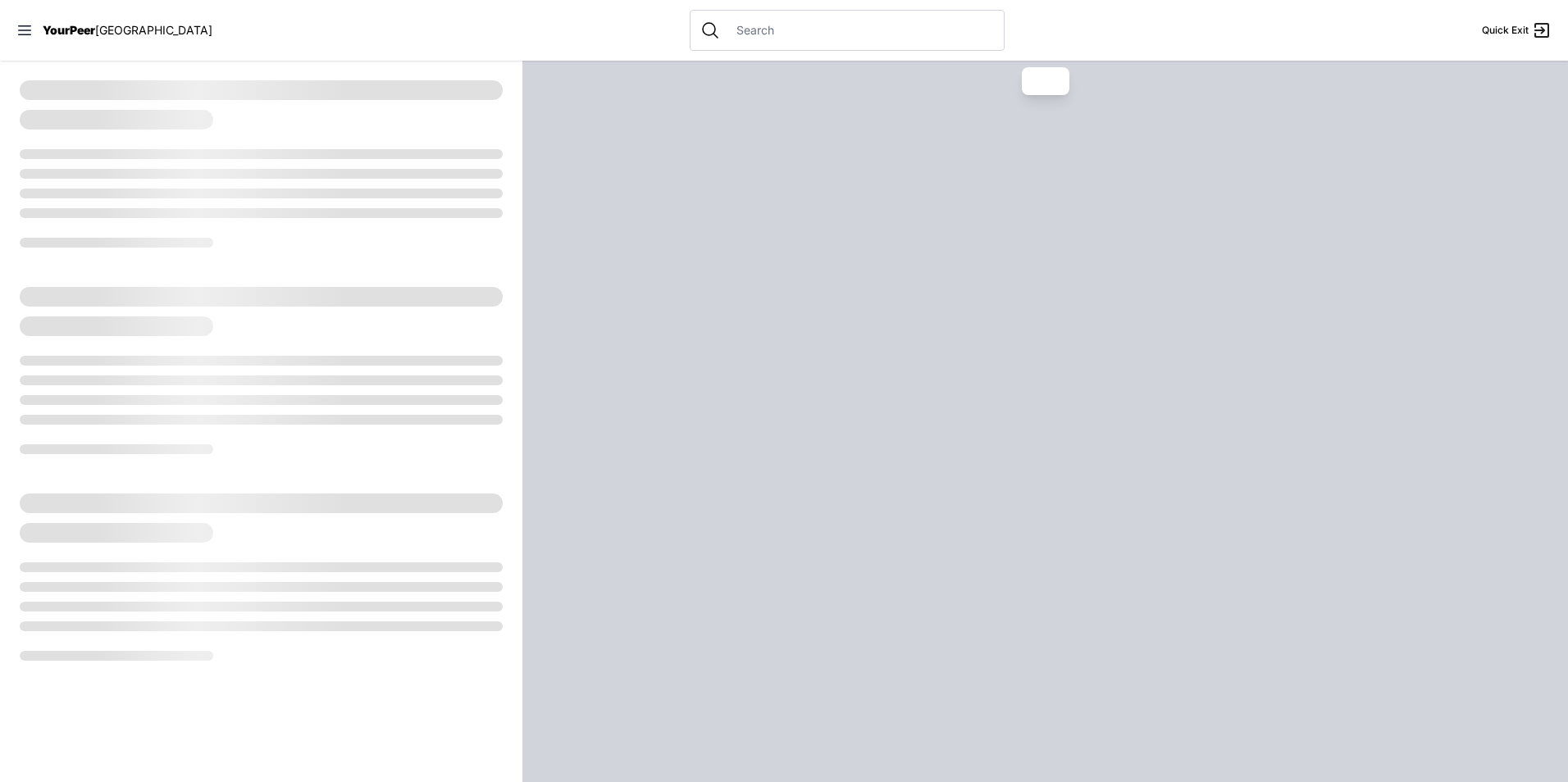
select select "recentlyUpdated"
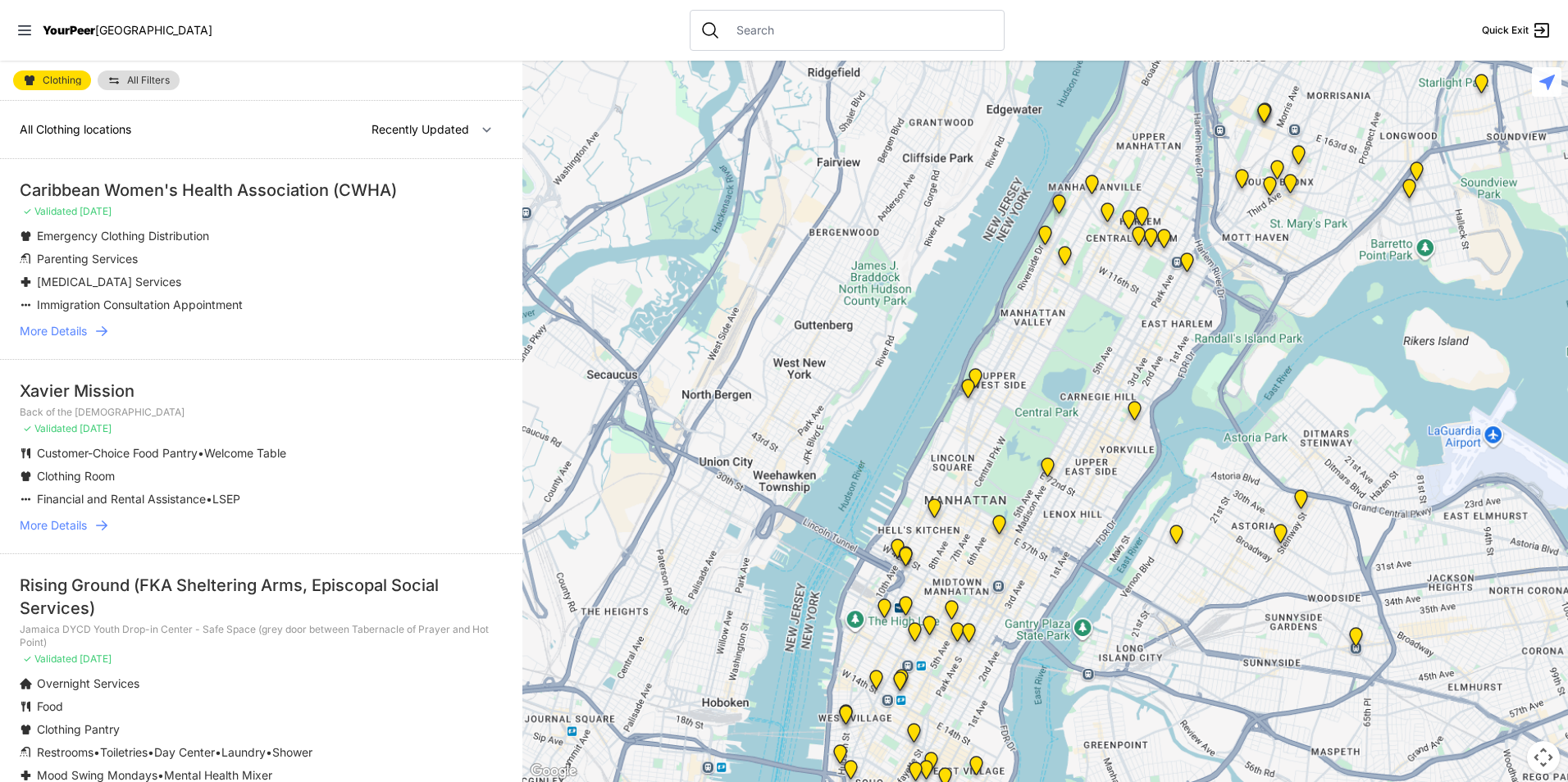
drag, startPoint x: 1038, startPoint y: 646, endPoint x: 1017, endPoint y: 380, distance: 266.8
click at [1017, 380] on div at bounding box center [1045, 421] width 1046 height 721
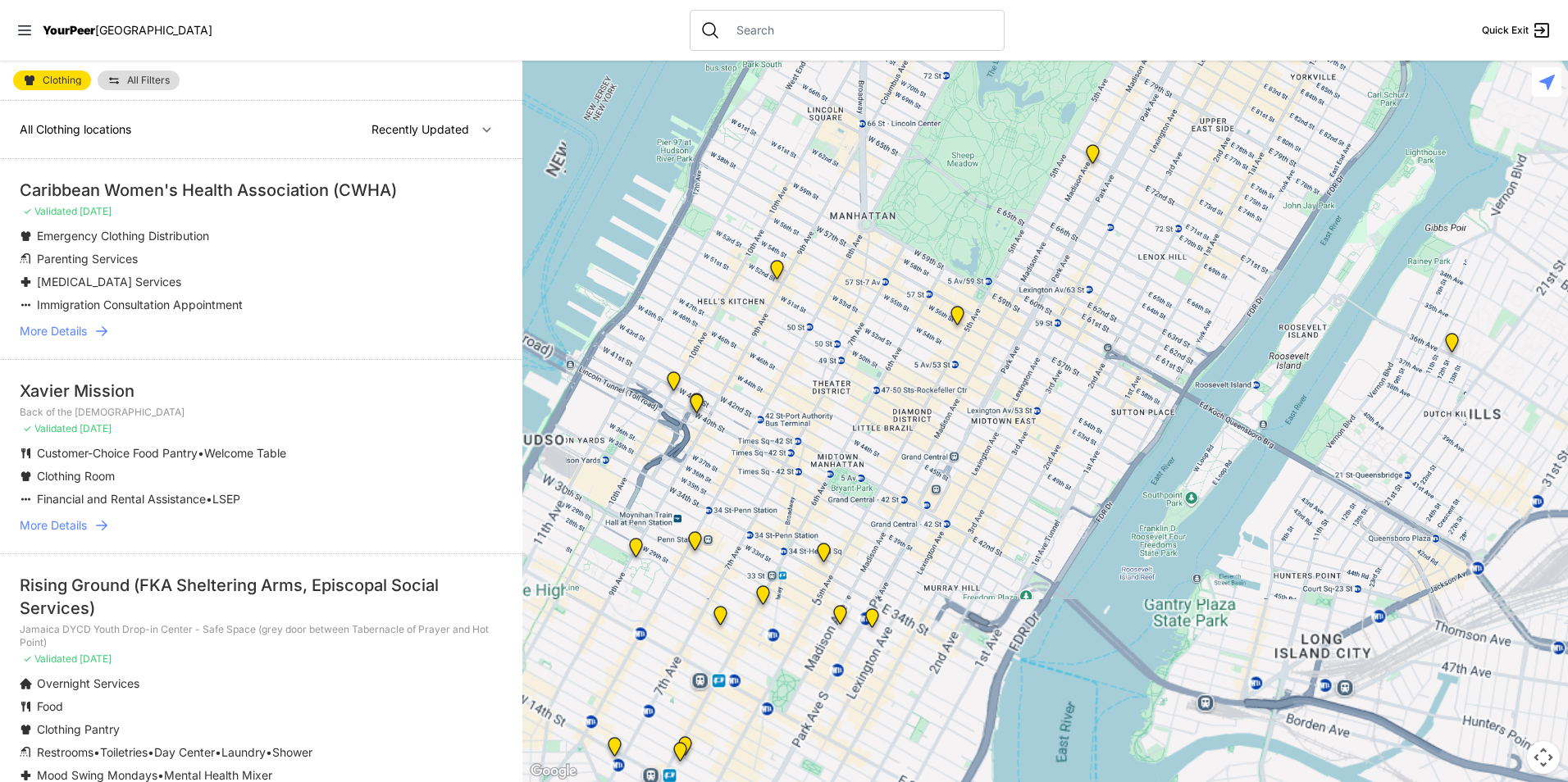
drag, startPoint x: 956, startPoint y: 697, endPoint x: 1007, endPoint y: 254, distance: 445.9
click at [1006, 257] on div at bounding box center [1045, 421] width 1046 height 721
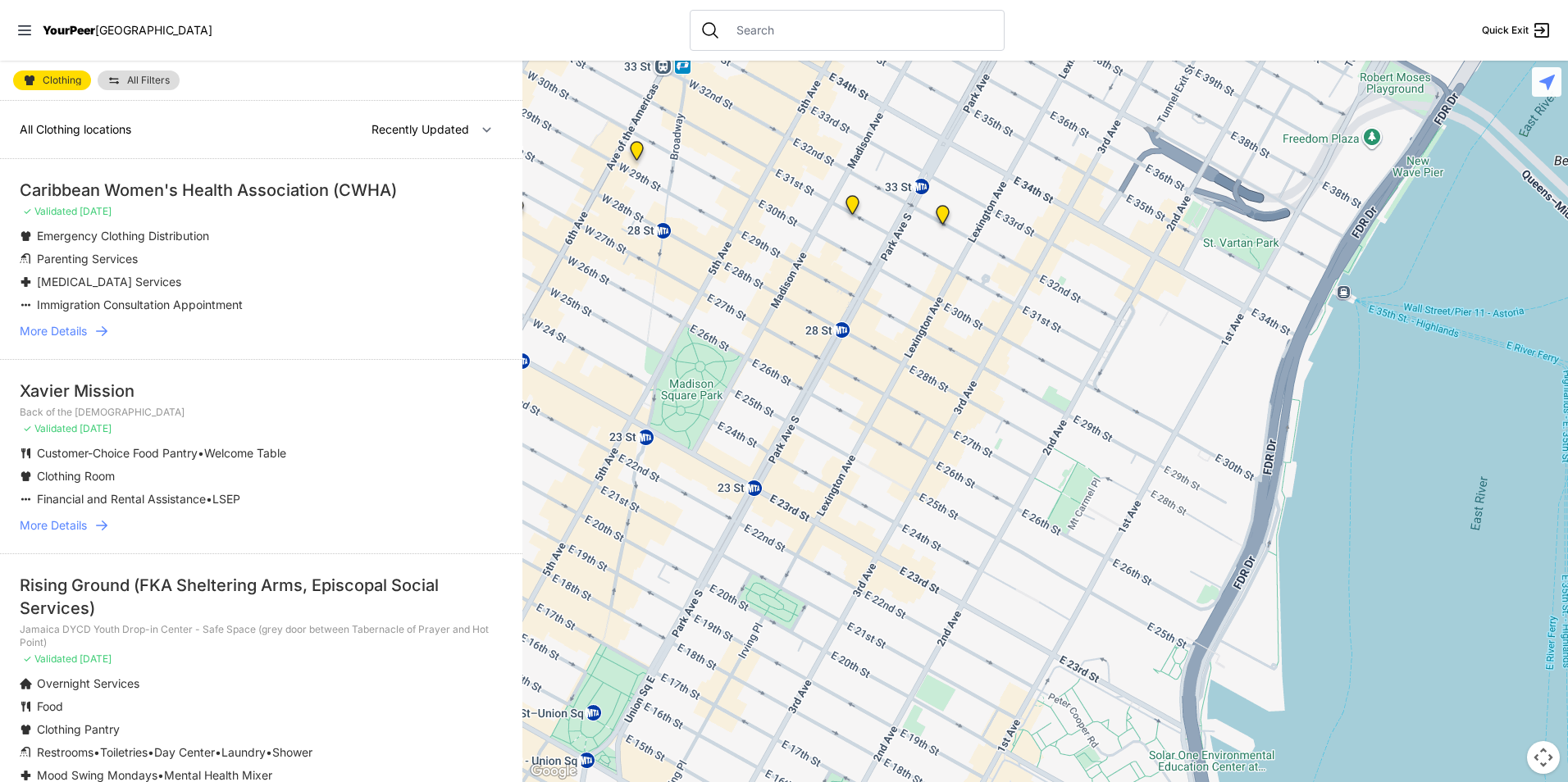
click at [853, 215] on img "Greater New York City" at bounding box center [852, 208] width 34 height 39
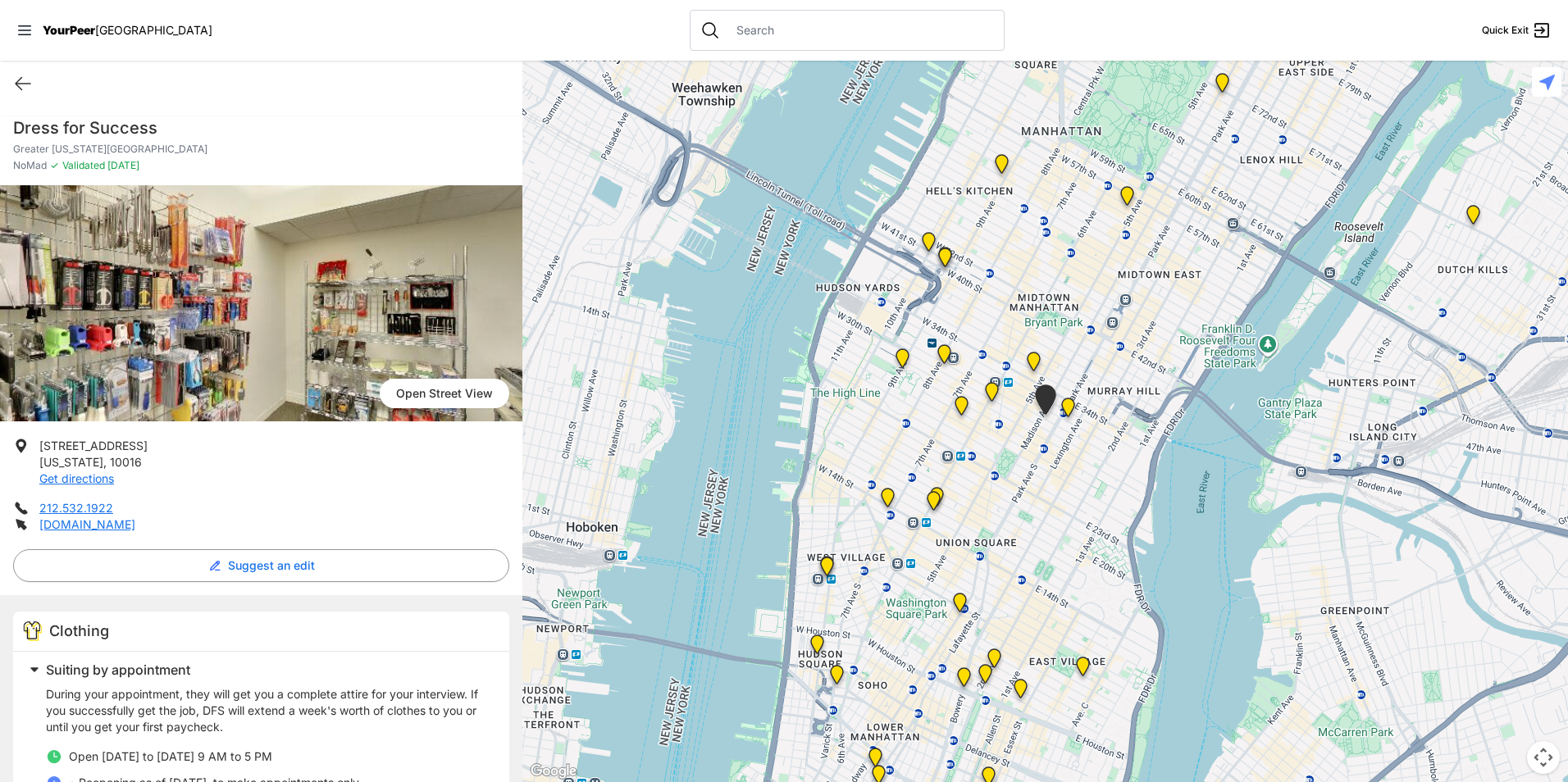
click at [1066, 409] on img "Mainchance Adult Drop-in Center" at bounding box center [1068, 411] width 34 height 39
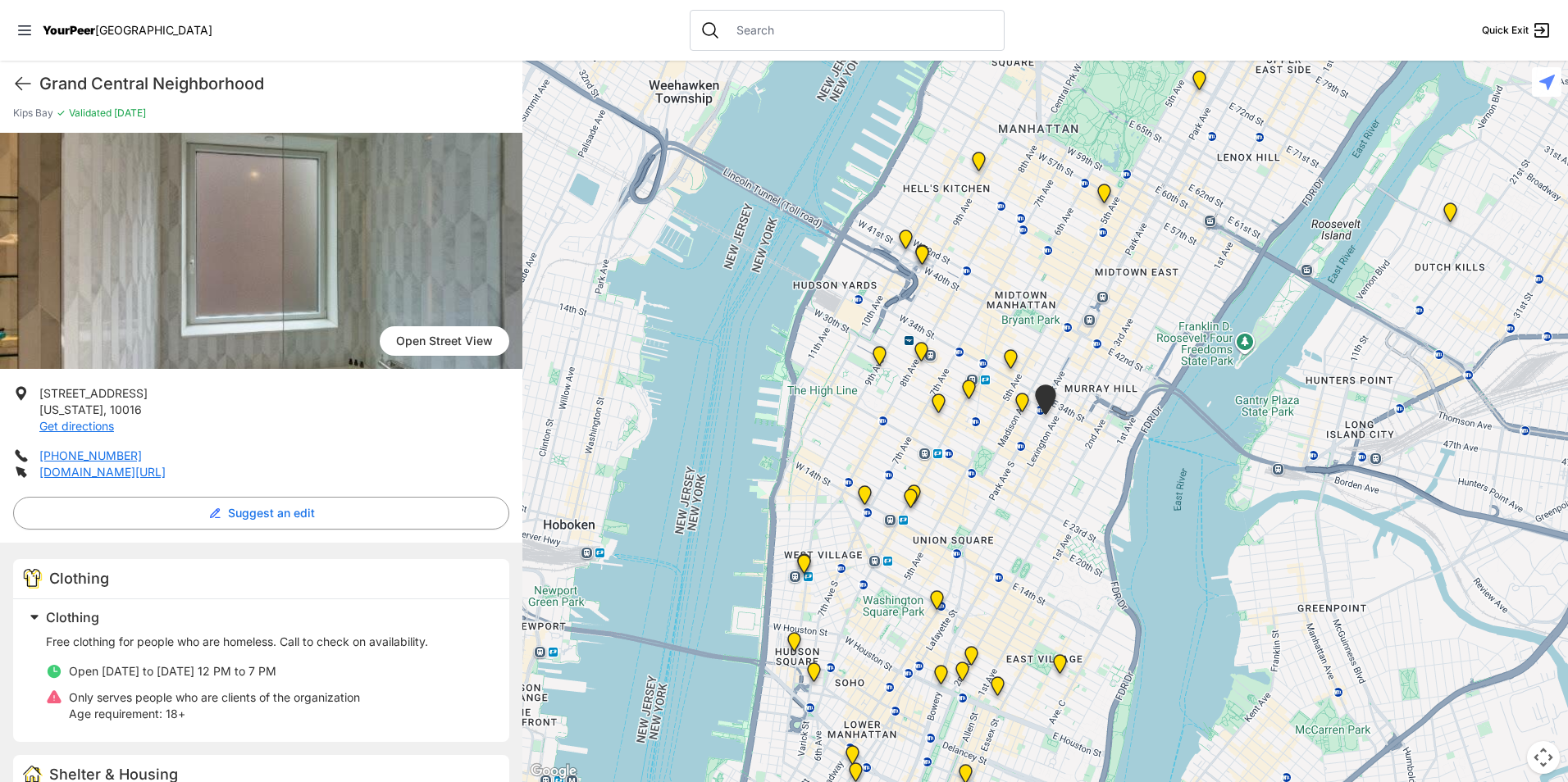
scroll to position [82, 0]
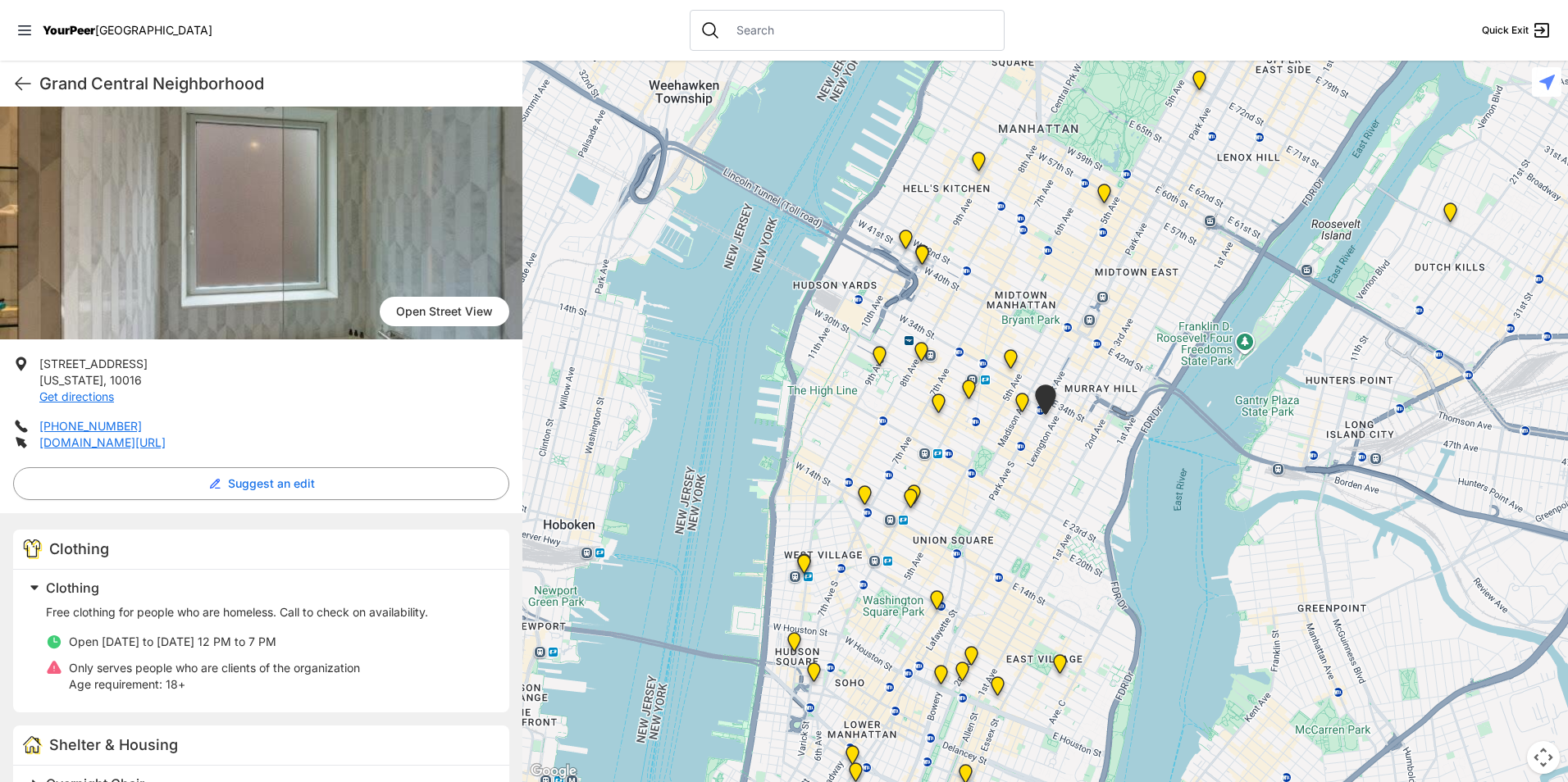
click at [139, 609] on p "Free clothing for people who are homeless. Call to check on availability." at bounding box center [268, 612] width 444 height 16
drag, startPoint x: 139, startPoint y: 609, endPoint x: 199, endPoint y: 697, distance: 106.5
click at [199, 697] on div "Free clothing for people who are homeless. Call to check on availability. Open …" at bounding box center [268, 648] width 444 height 102
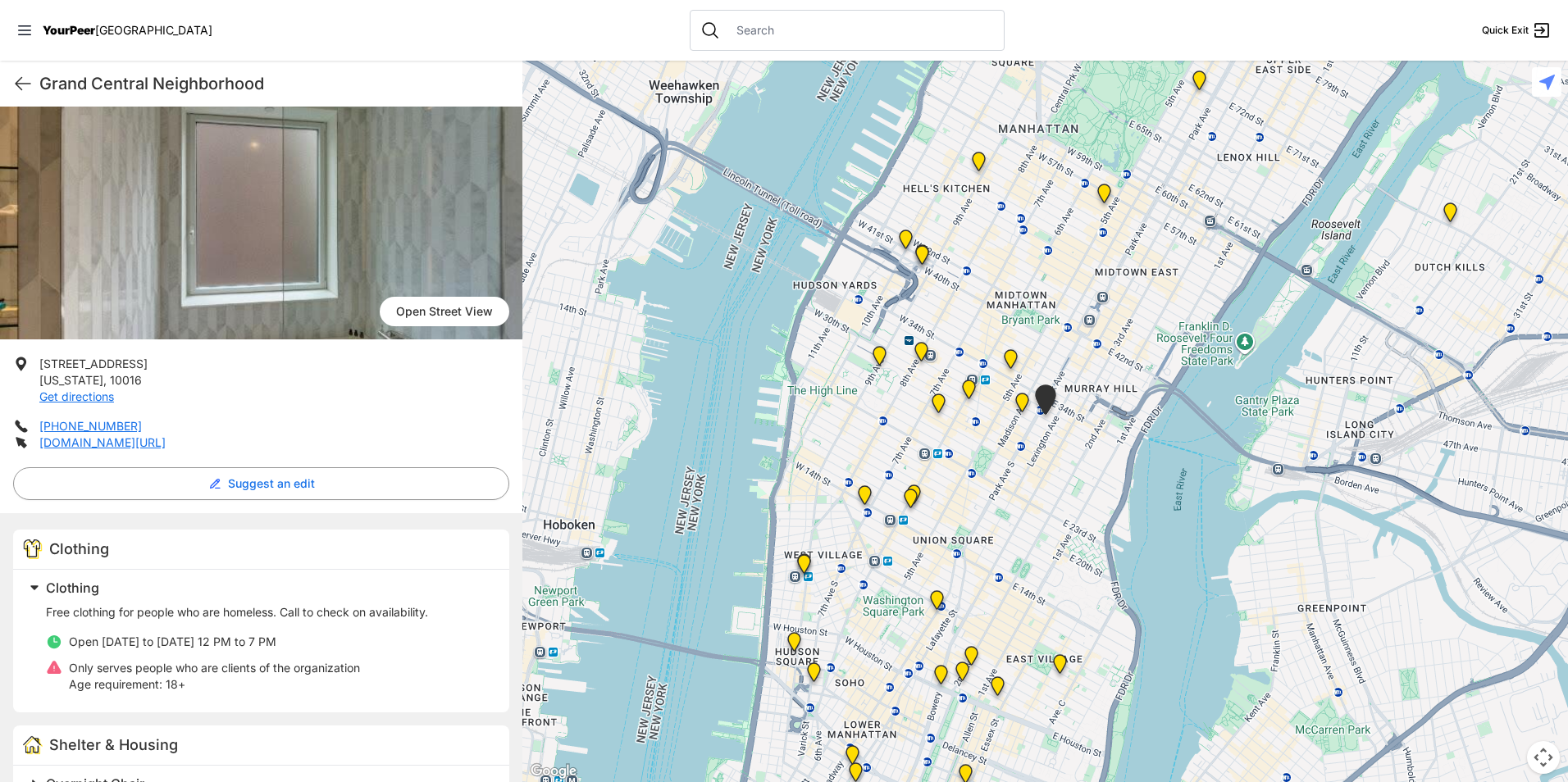
click at [227, 640] on span "Open [DATE] to [DATE] 12 PM to 7 PM" at bounding box center [172, 641] width 208 height 14
drag, startPoint x: 227, startPoint y: 640, endPoint x: 260, endPoint y: 638, distance: 33.1
click at [260, 638] on span "Open [DATE] to [DATE] 12 PM to 7 PM" at bounding box center [172, 641] width 208 height 14
drag, startPoint x: 296, startPoint y: 647, endPoint x: 104, endPoint y: 642, distance: 192.1
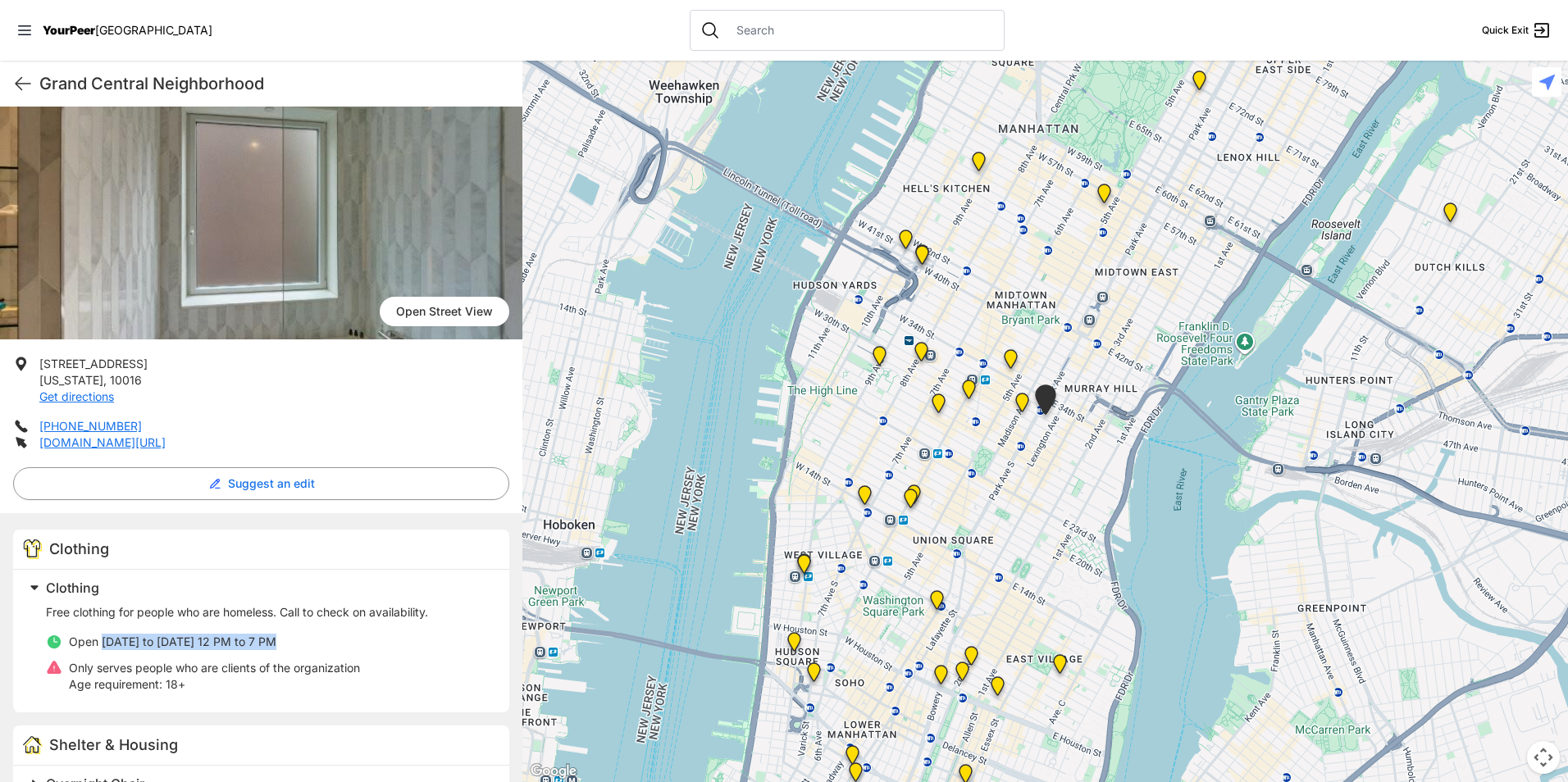
click at [104, 642] on li "Open [DATE] to [DATE] 12 PM to 7 PM" at bounding box center [268, 642] width 444 height 16
copy span "[DATE] to [DATE] 12 PM to 7 PM"
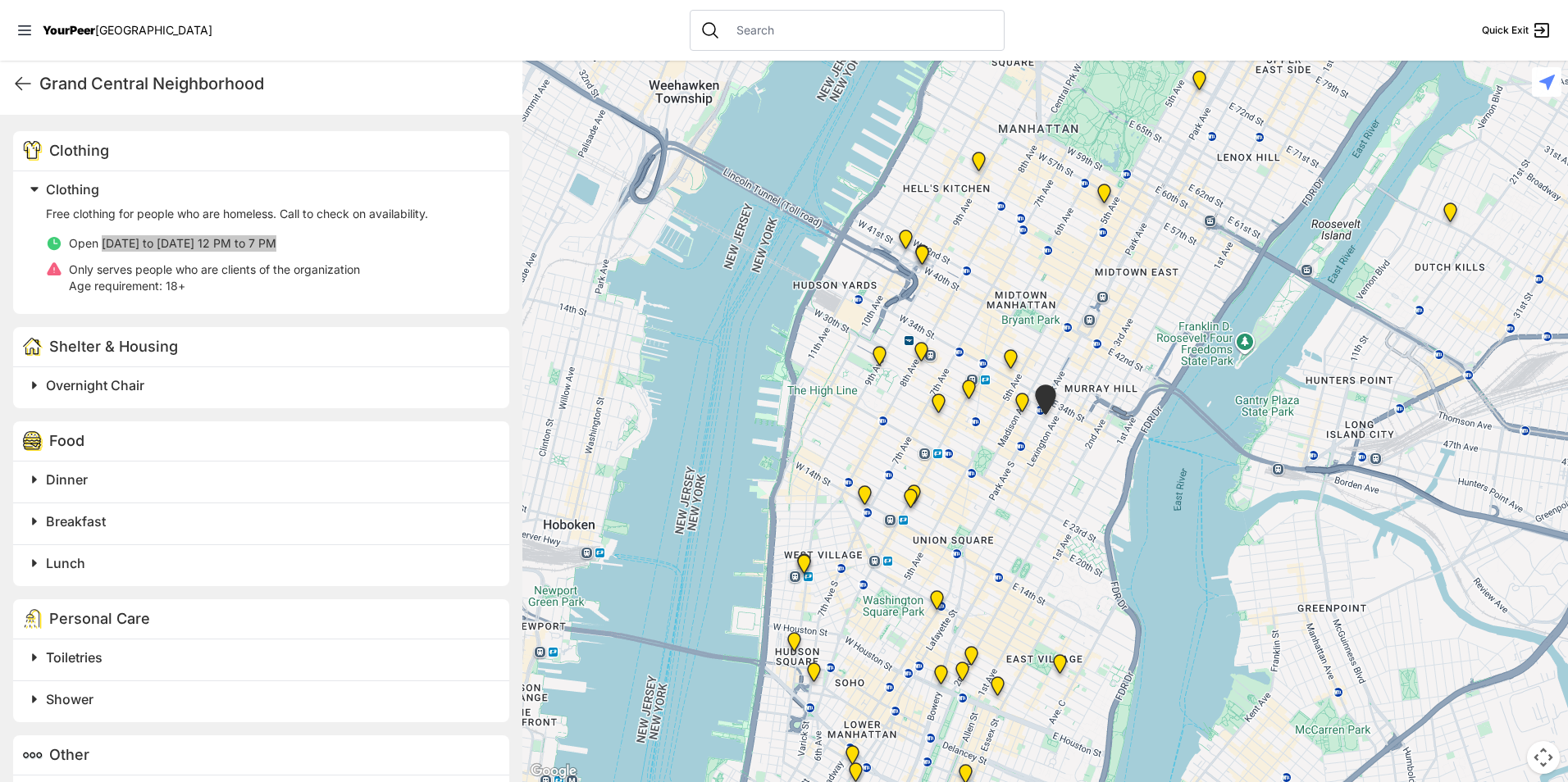
scroll to position [573, 0]
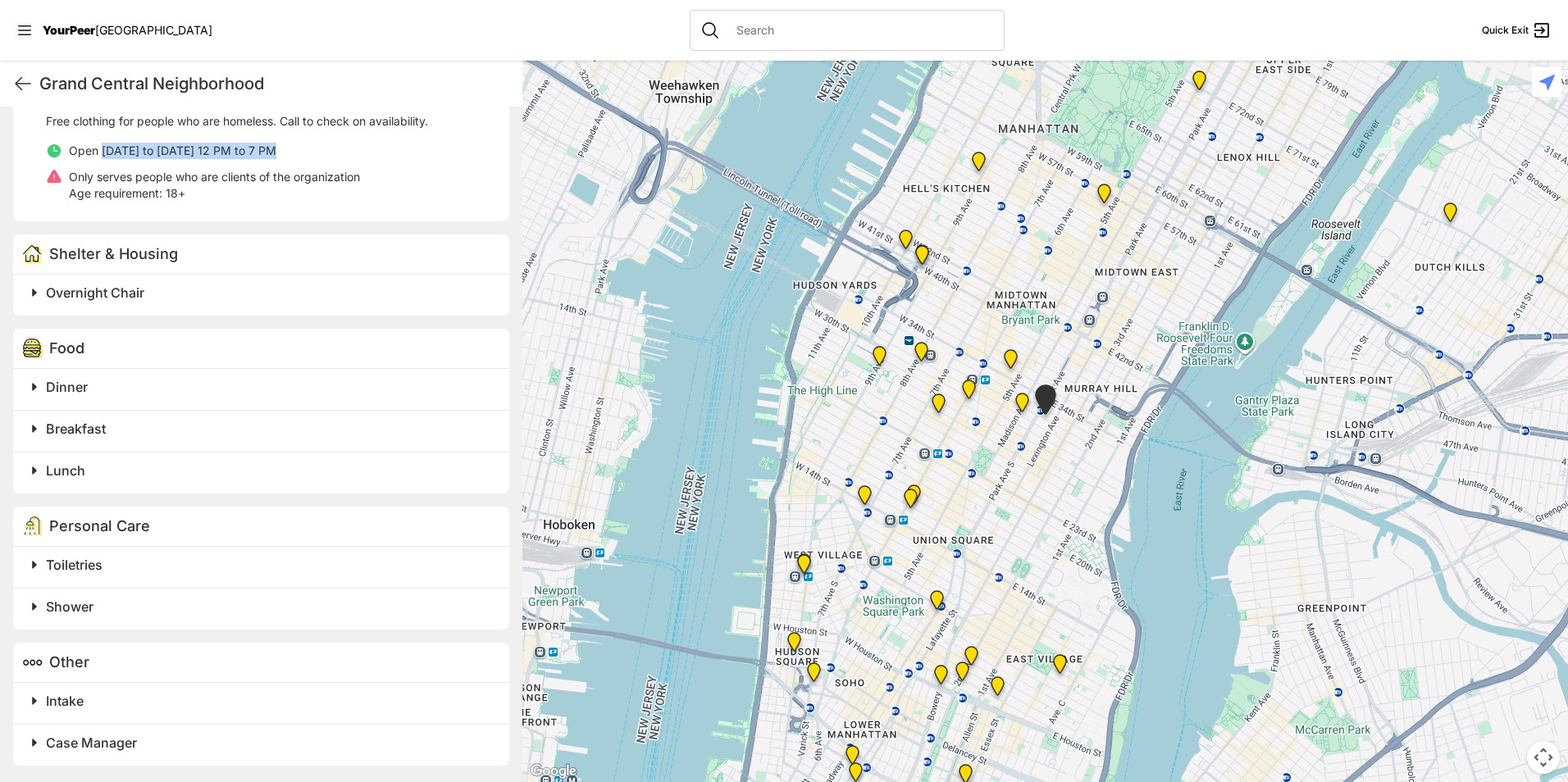
click at [966, 395] on img "Headquarters" at bounding box center [969, 393] width 34 height 39
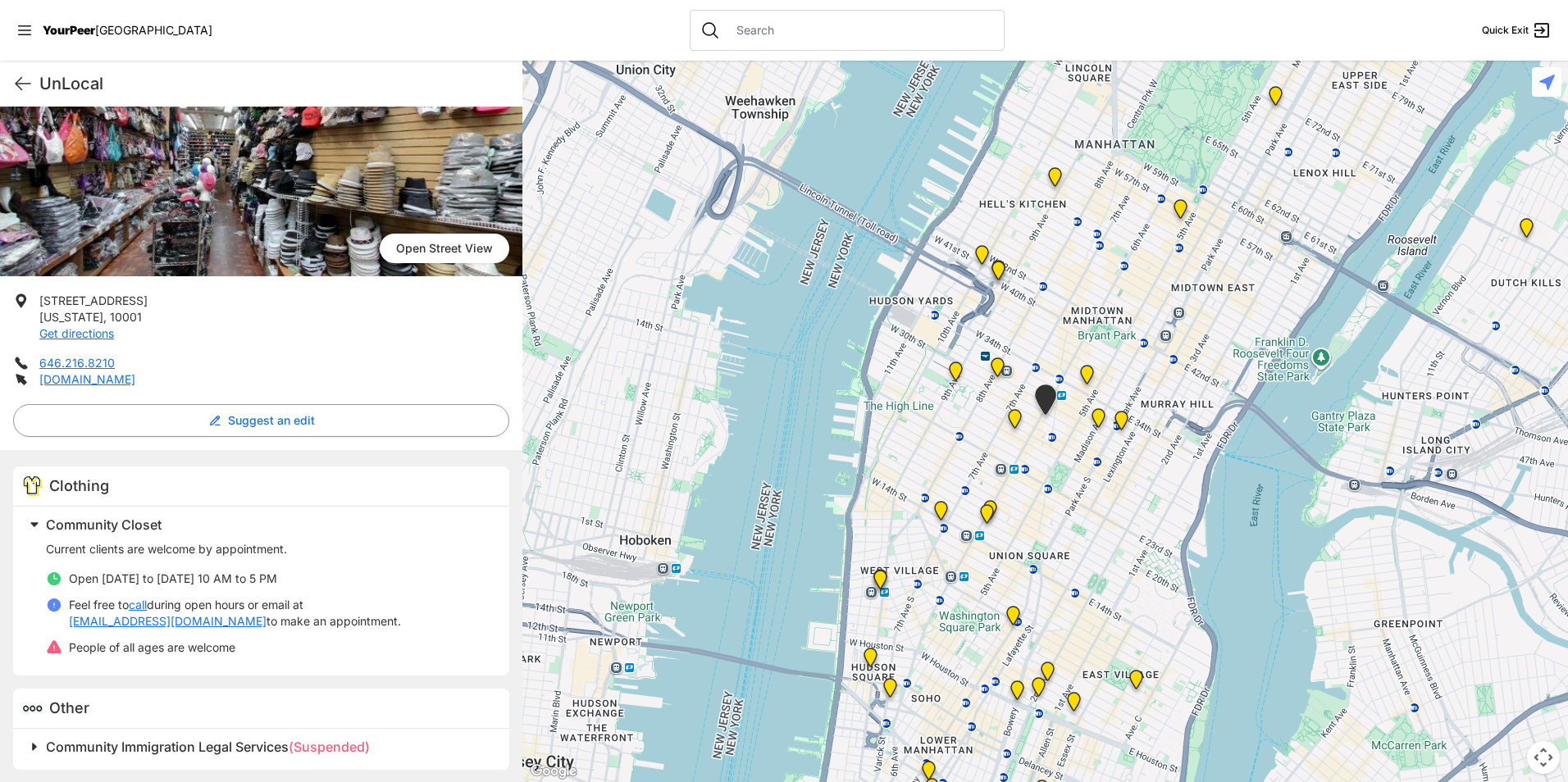
scroll to position [149, 0]
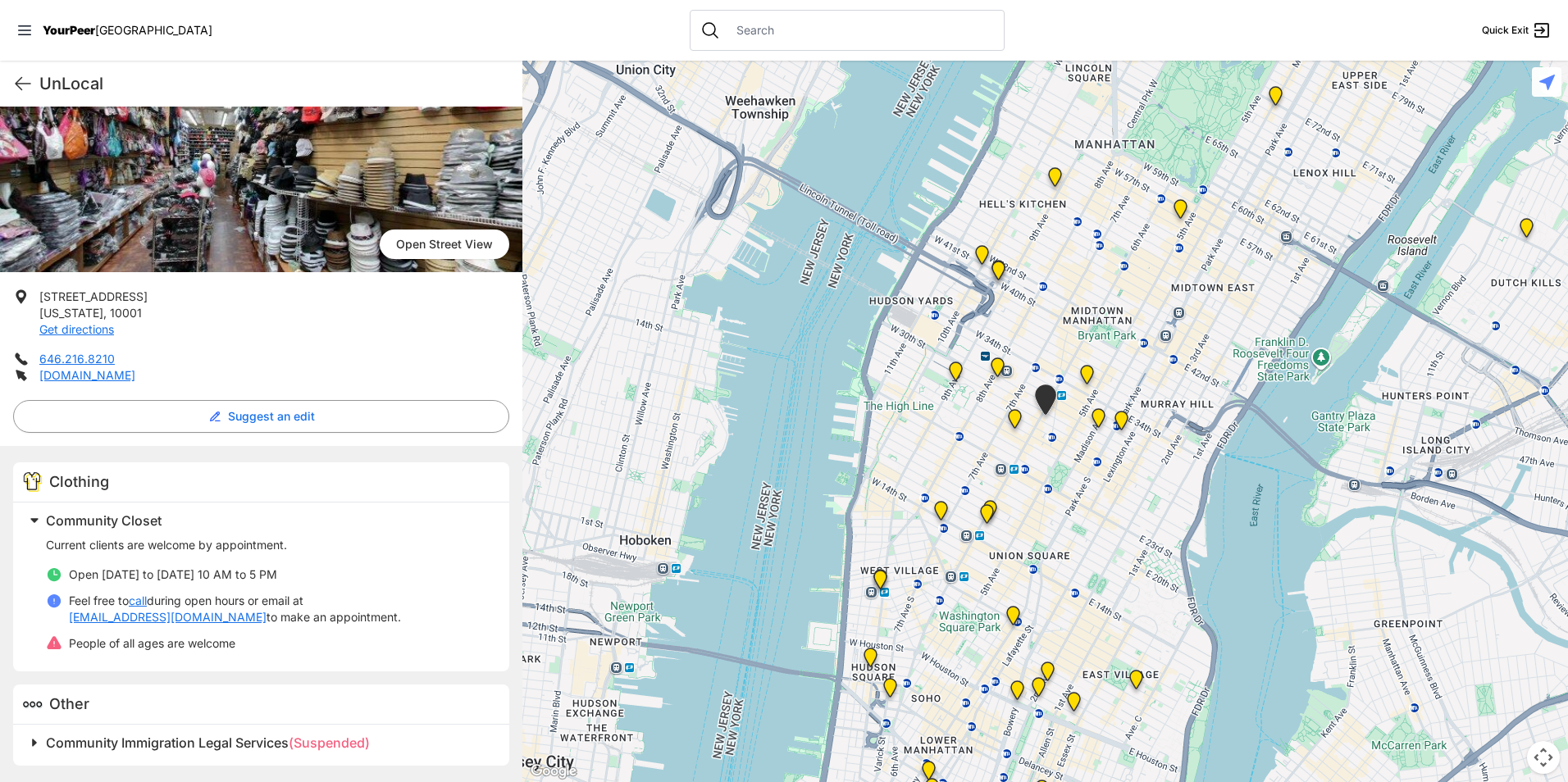
click at [1015, 423] on img "New Location, Headquarters" at bounding box center [1015, 423] width 34 height 39
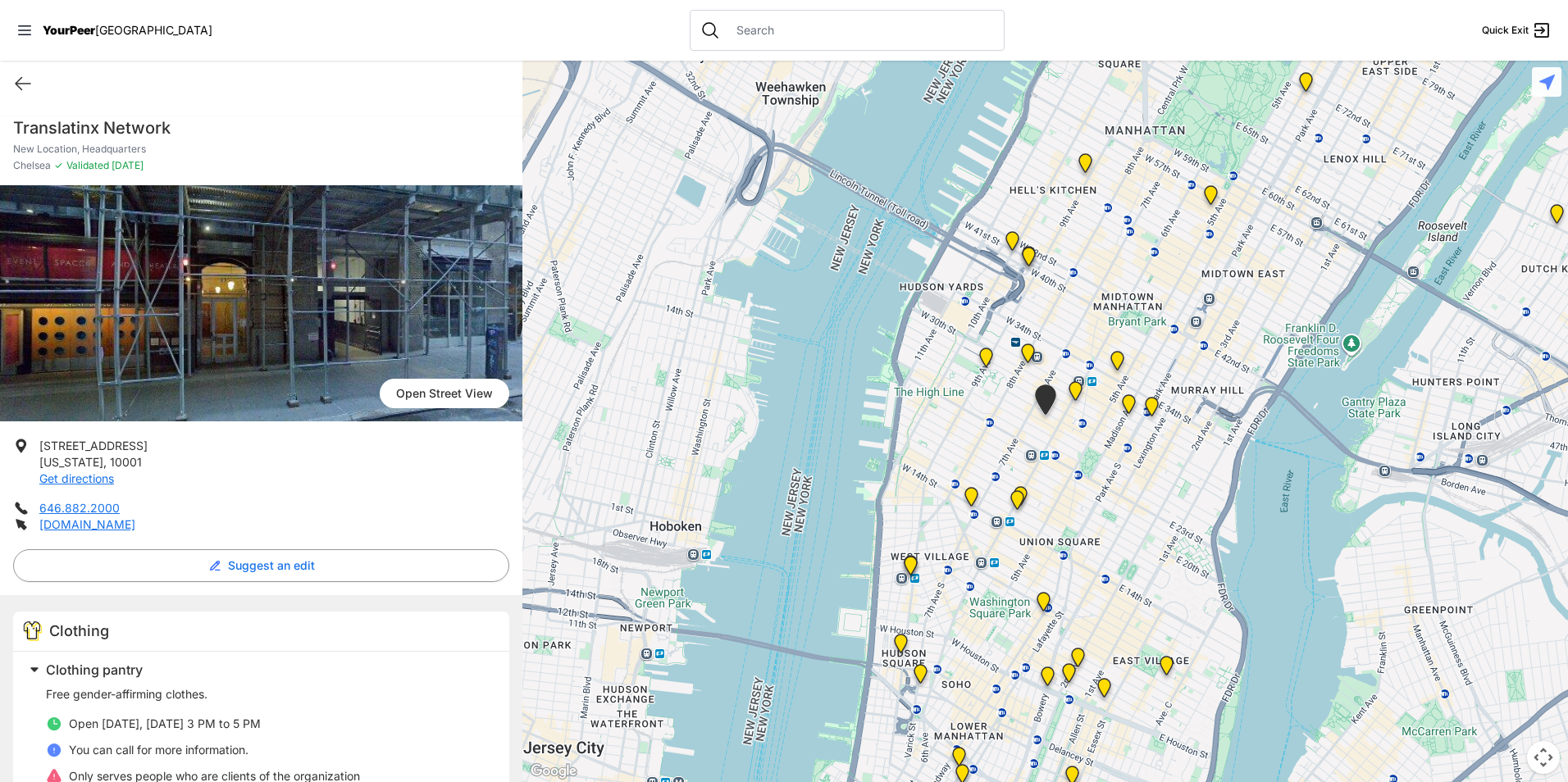
scroll to position [557, 0]
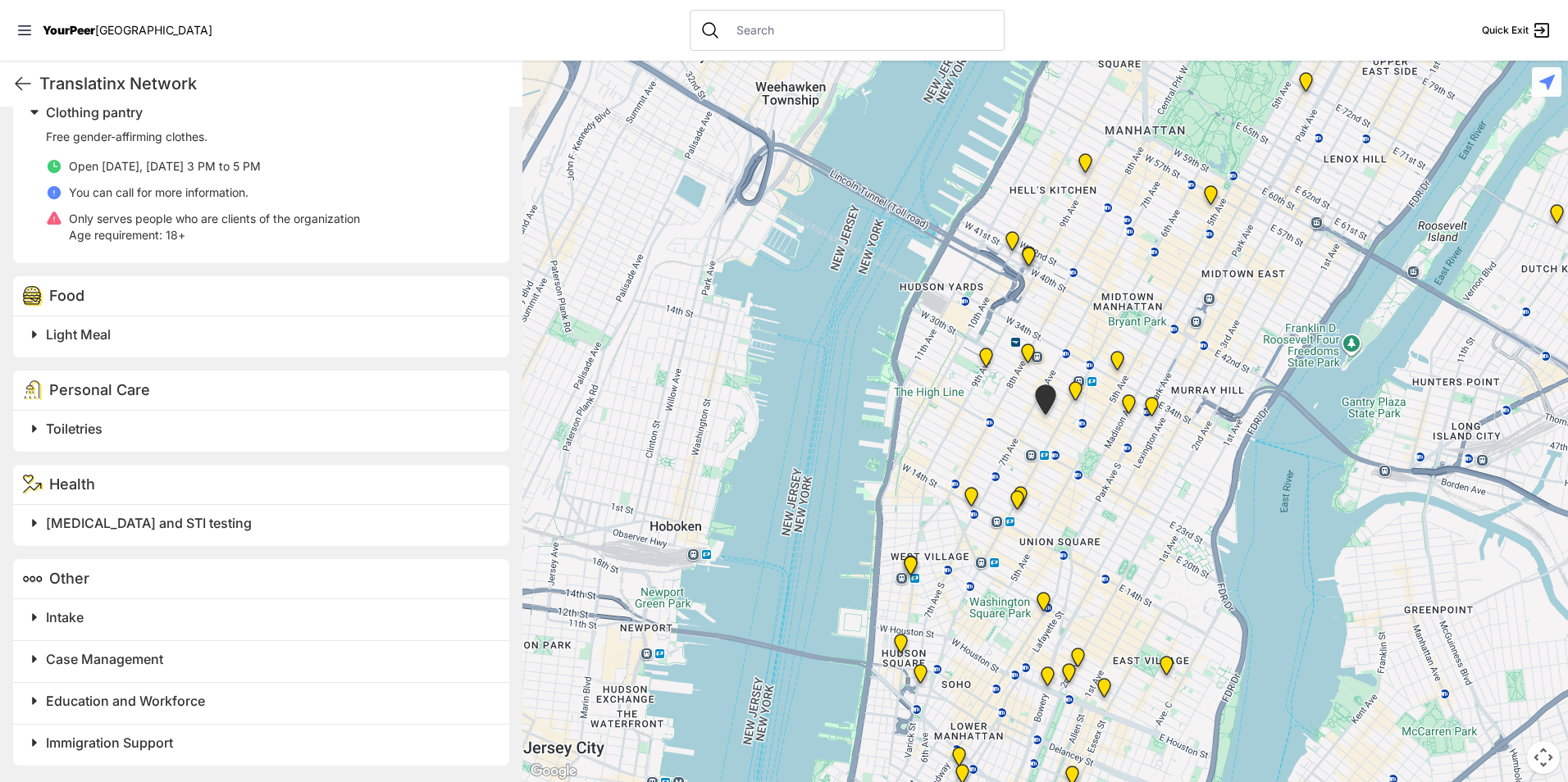
click at [194, 629] on div "Intake" at bounding box center [261, 620] width 496 height 41
click at [215, 608] on h2 "Intake" at bounding box center [268, 617] width 444 height 20
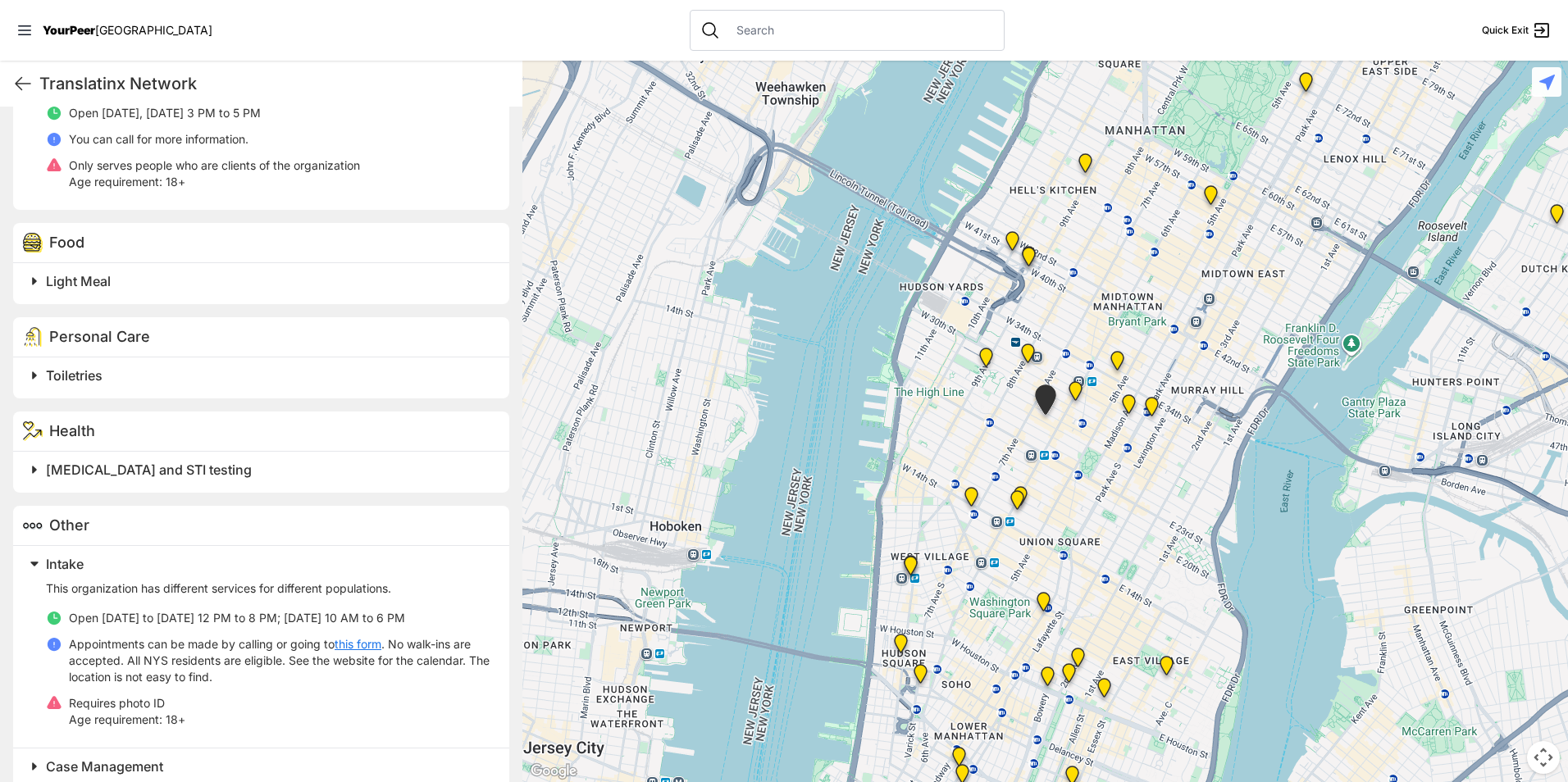
scroll to position [639, 0]
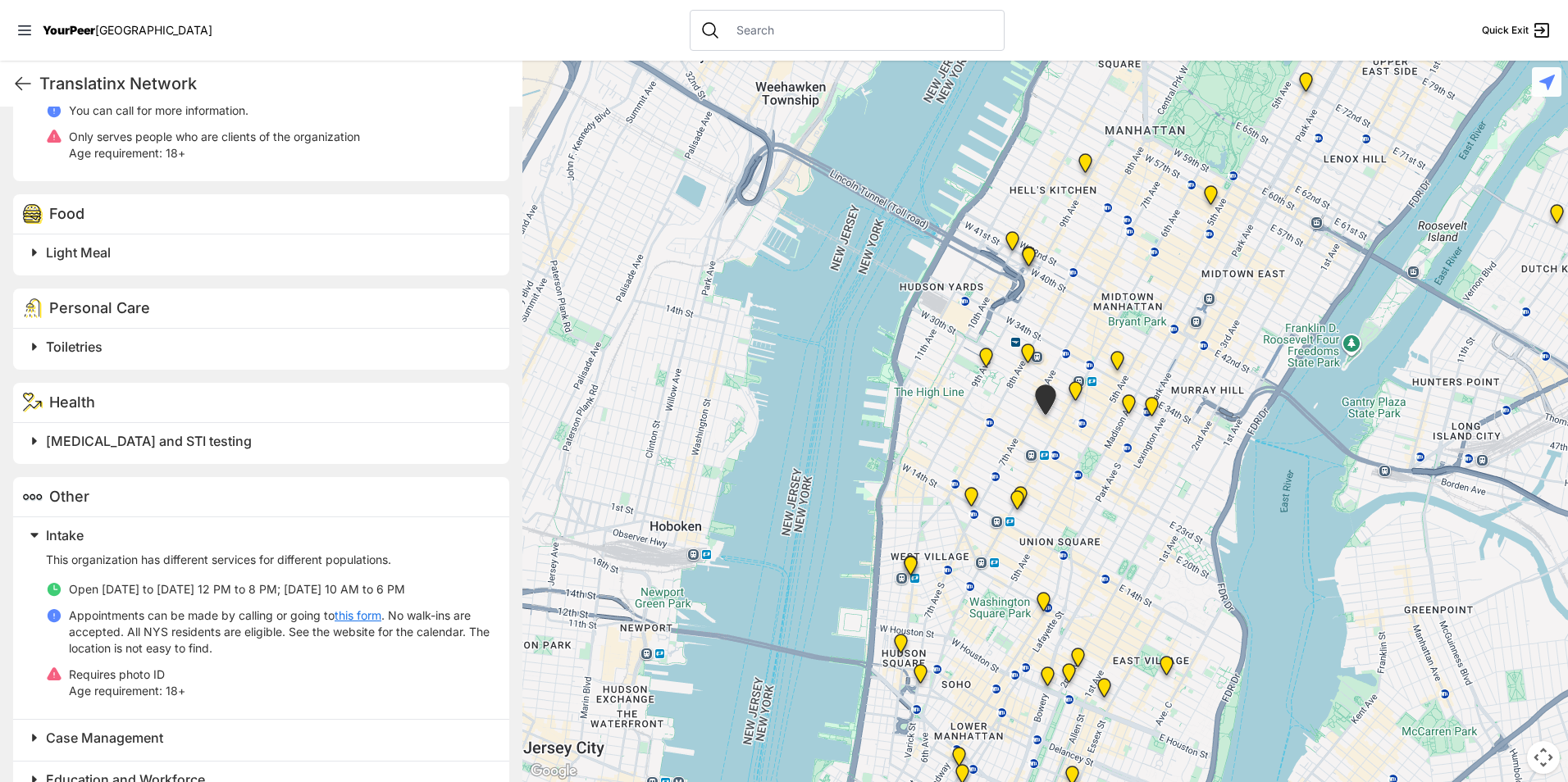
click at [254, 557] on p "This organization has different services for different populations." at bounding box center [268, 560] width 444 height 16
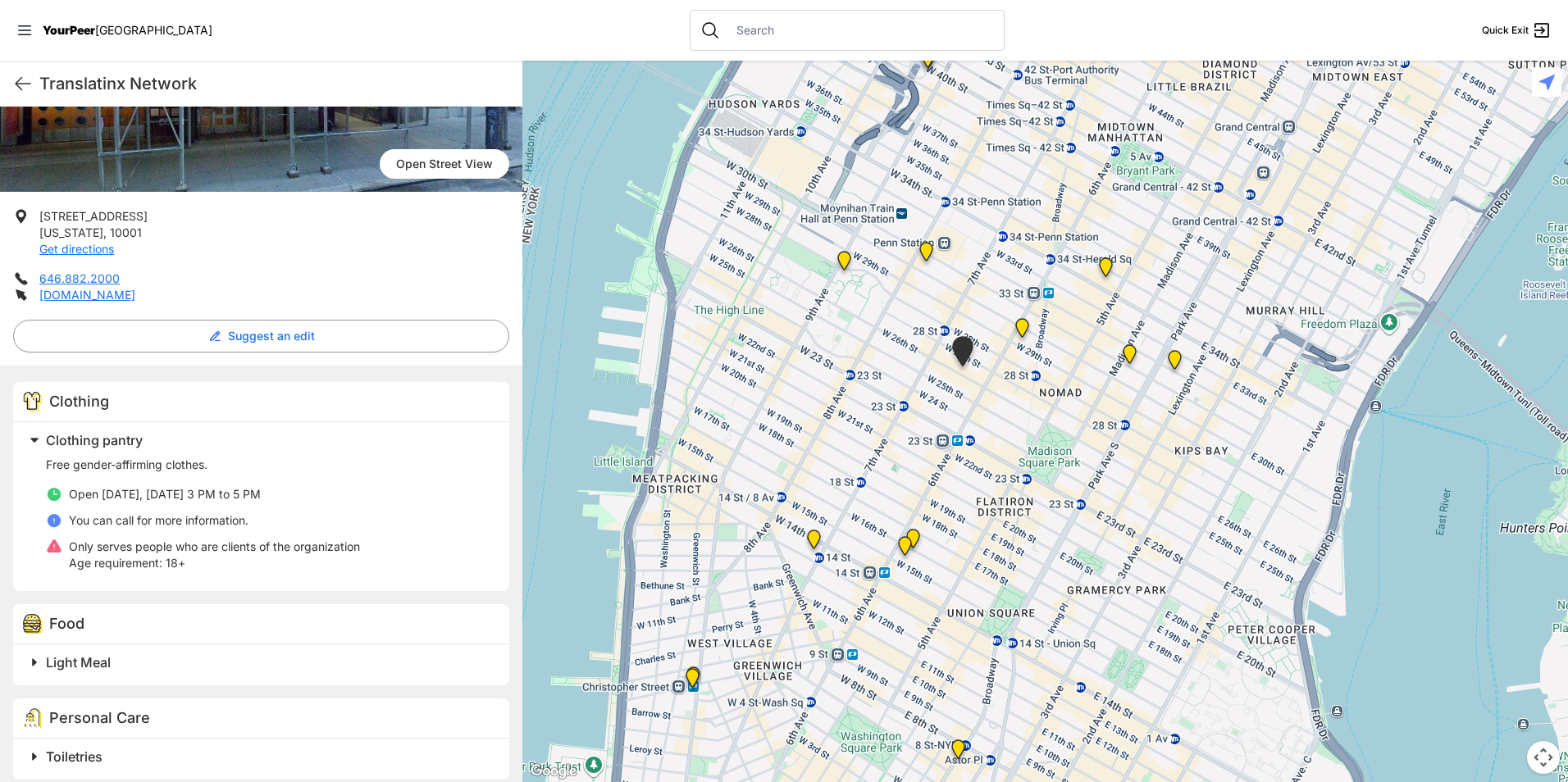
click at [923, 248] on img "Antonio Olivieri Drop-in Center" at bounding box center [926, 255] width 34 height 39
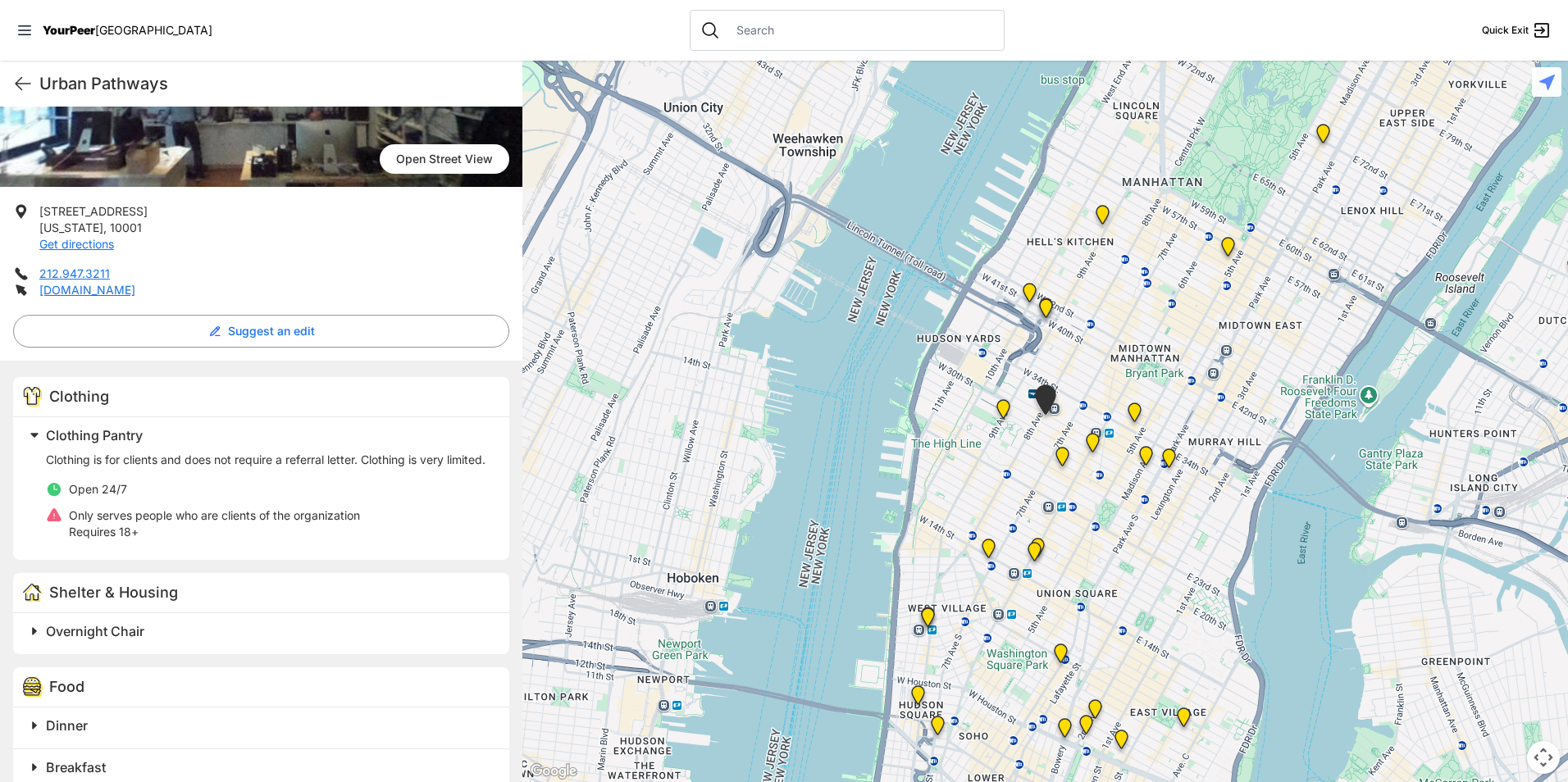
scroll to position [370, 0]
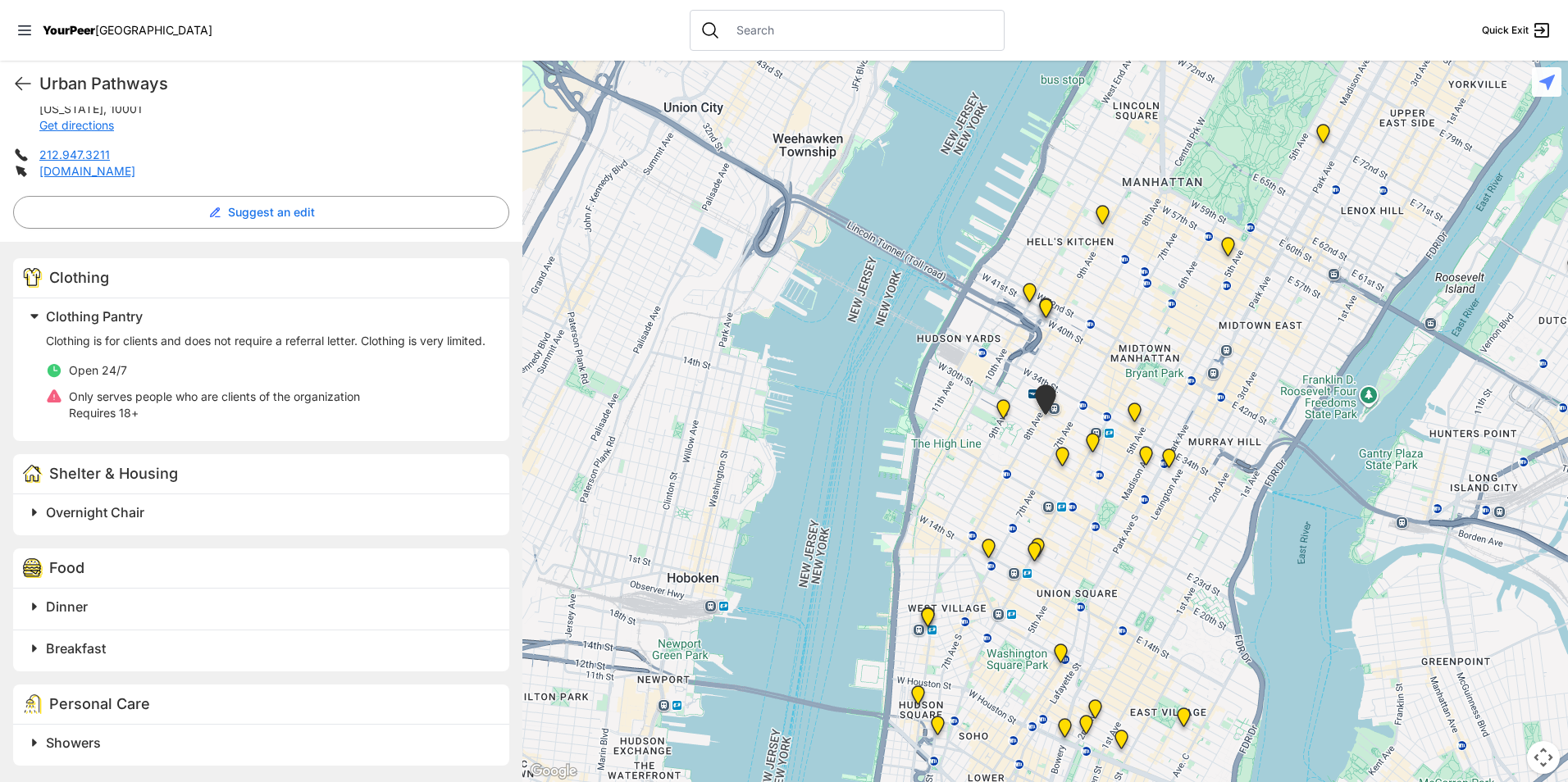
click at [1003, 408] on img "Chelsea" at bounding box center [1003, 413] width 34 height 39
click at [999, 408] on img "Chelsea" at bounding box center [1004, 413] width 34 height 39
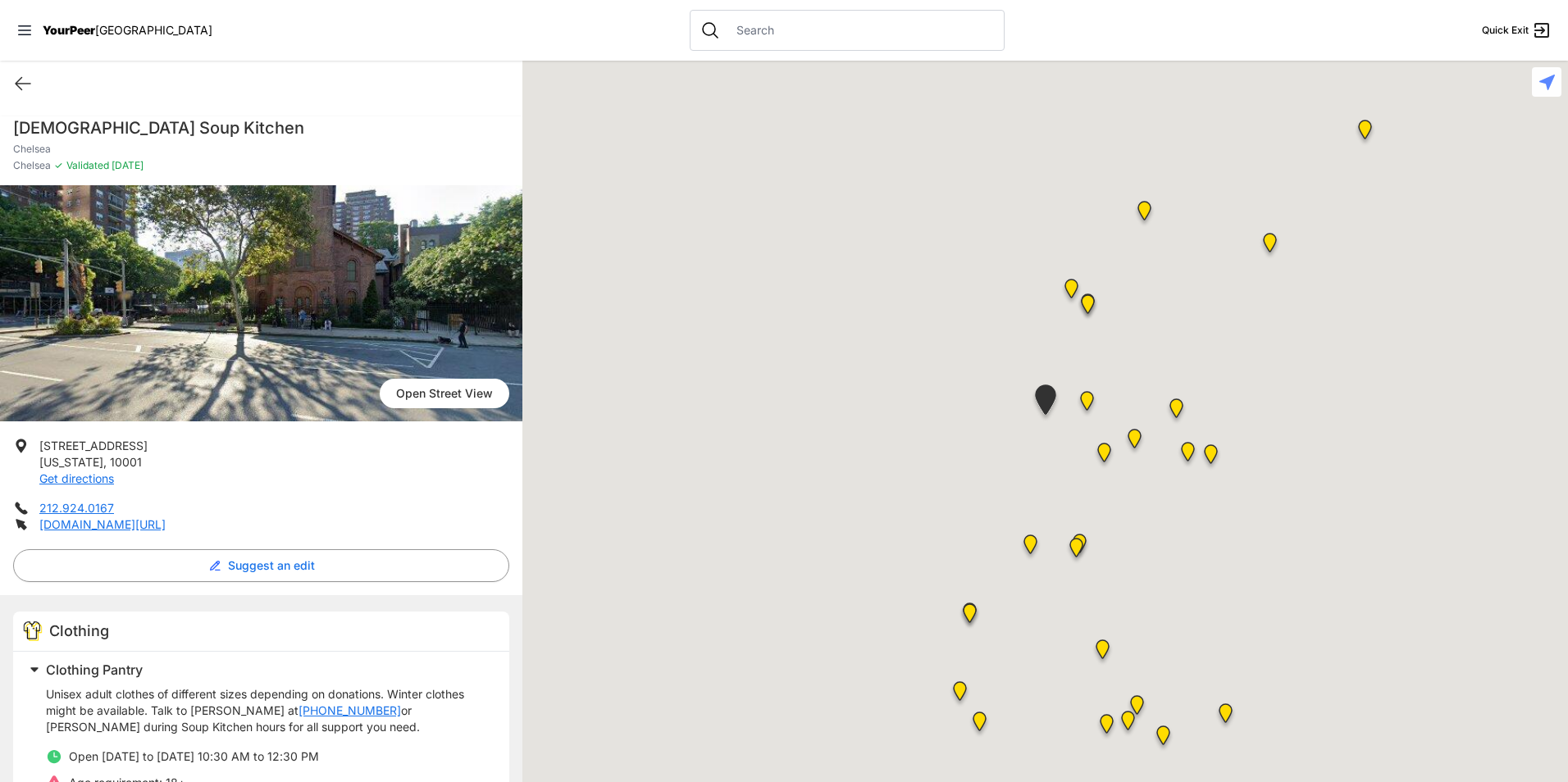
click at [1003, 410] on div at bounding box center [1045, 421] width 1046 height 721
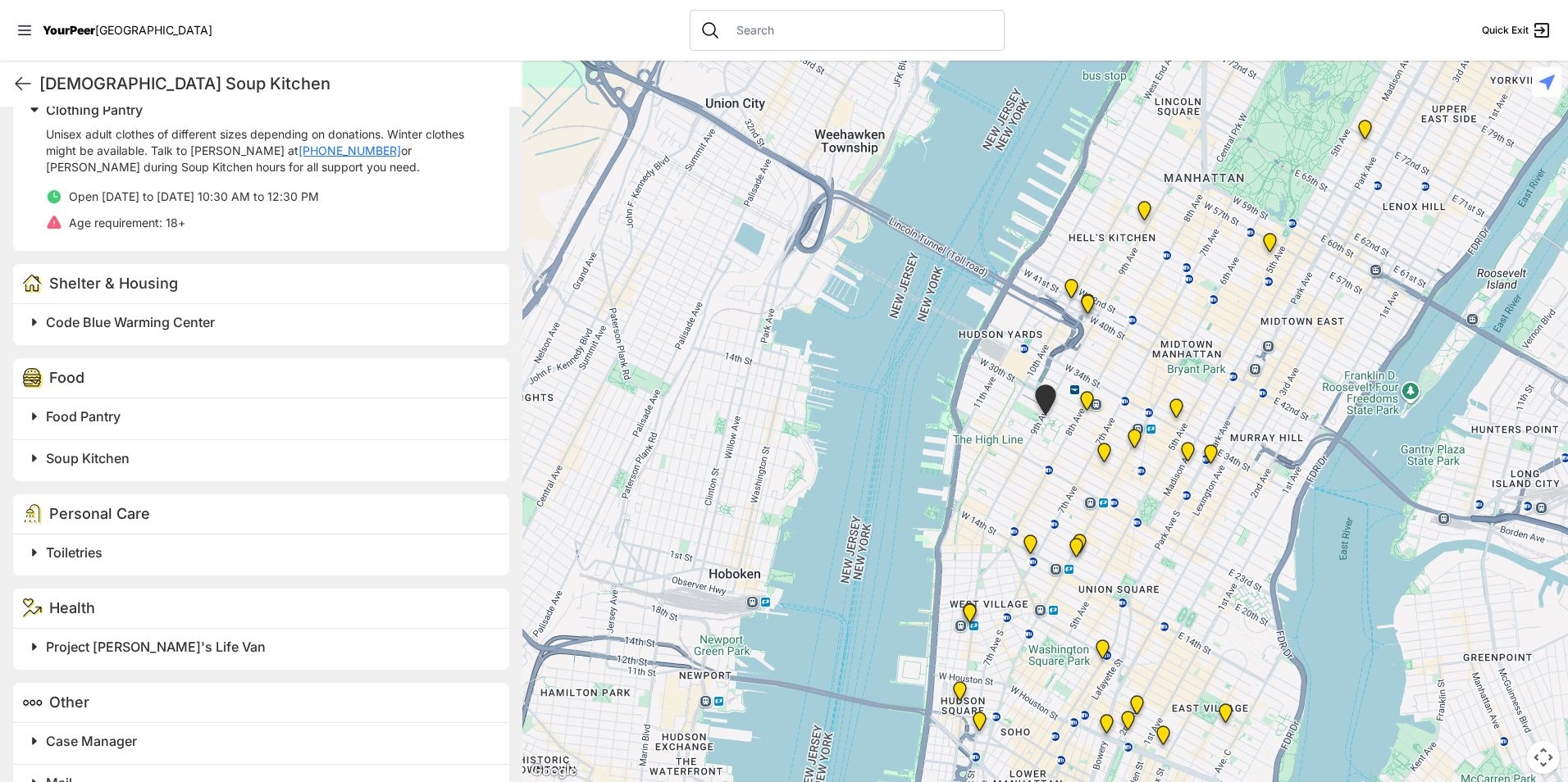
scroll to position [642, 0]
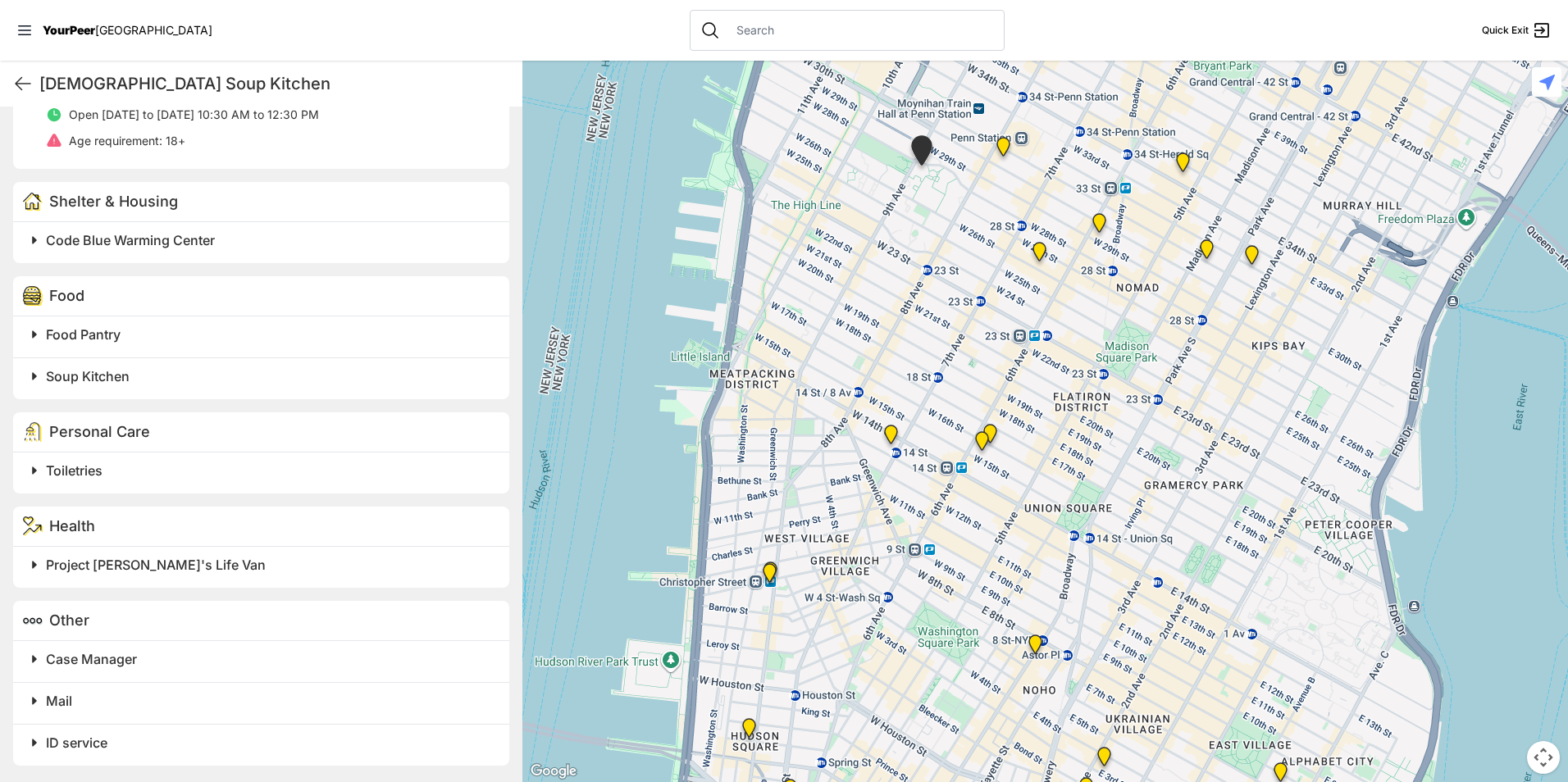
drag, startPoint x: 1312, startPoint y: 596, endPoint x: 1238, endPoint y: 418, distance: 192.8
click at [1240, 419] on div at bounding box center [1045, 421] width 1046 height 721
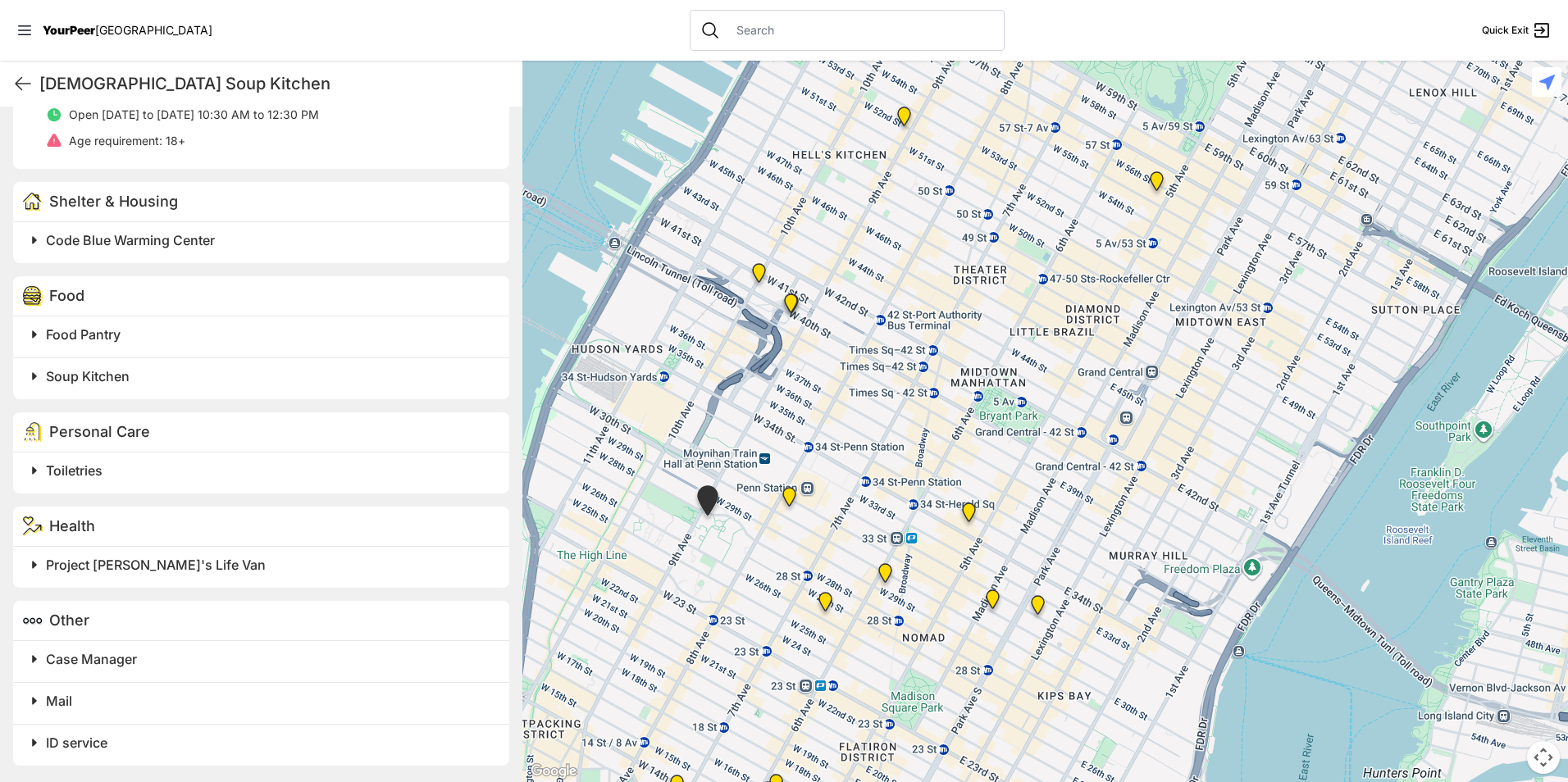
drag, startPoint x: 1389, startPoint y: 360, endPoint x: 1213, endPoint y: 761, distance: 437.9
click at [1213, 761] on div at bounding box center [1045, 421] width 1046 height 721
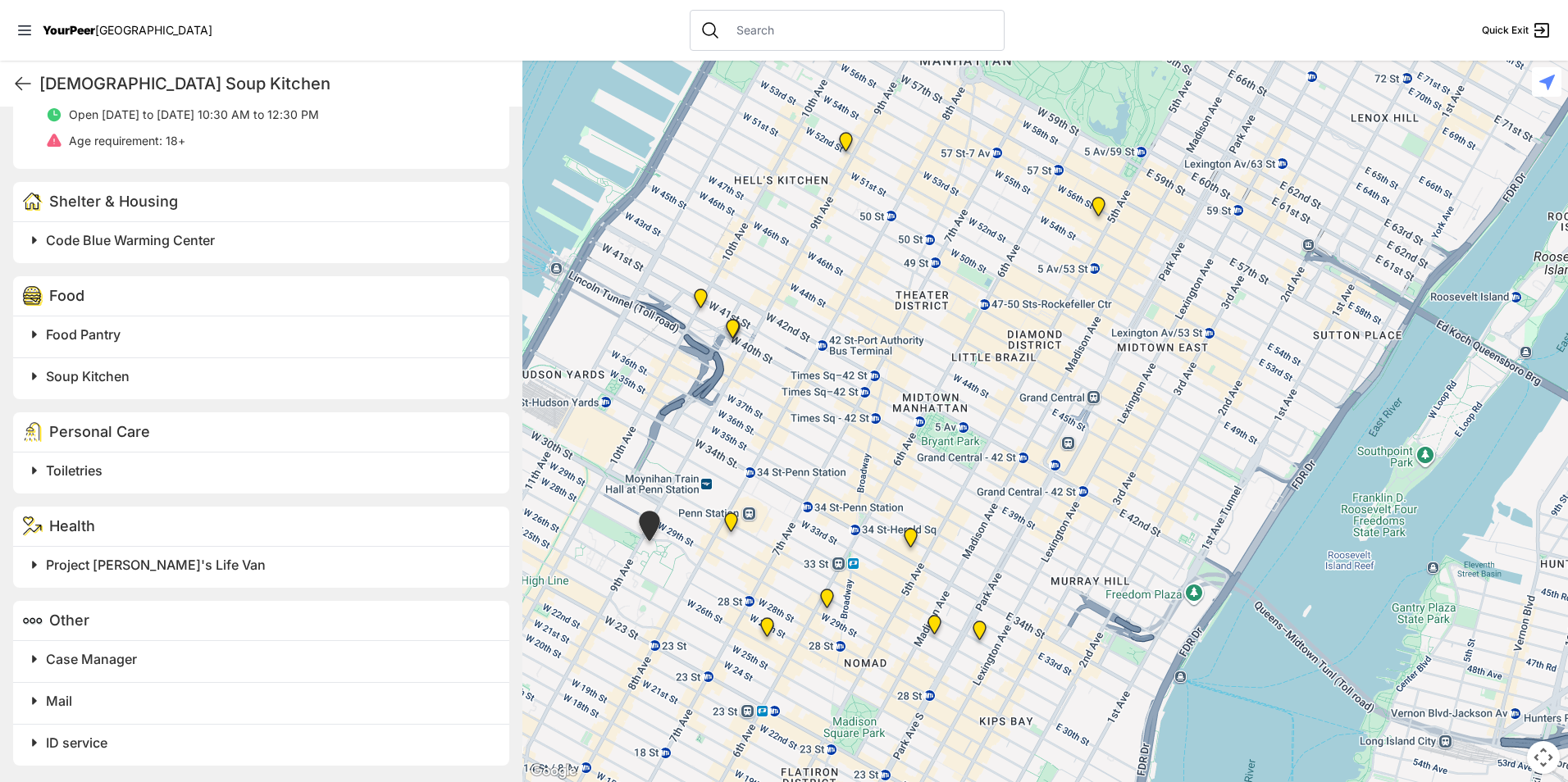
drag, startPoint x: 1080, startPoint y: 554, endPoint x: 1020, endPoint y: 578, distance: 64.6
click at [1020, 578] on div at bounding box center [1045, 421] width 1046 height 721
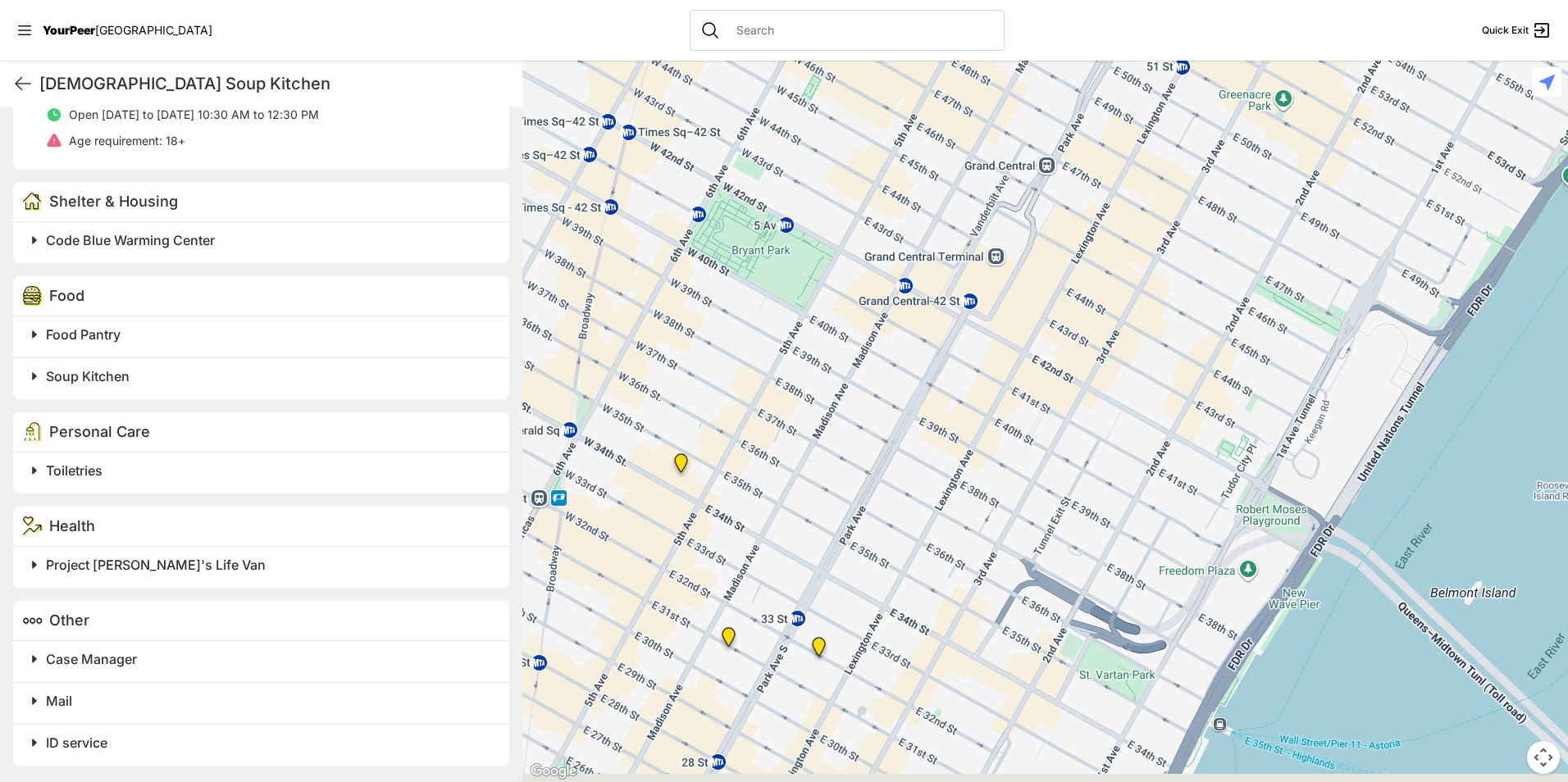
drag, startPoint x: 1084, startPoint y: 574, endPoint x: 1105, endPoint y: 303, distance: 271.8
click at [1105, 303] on div at bounding box center [1045, 421] width 1046 height 721
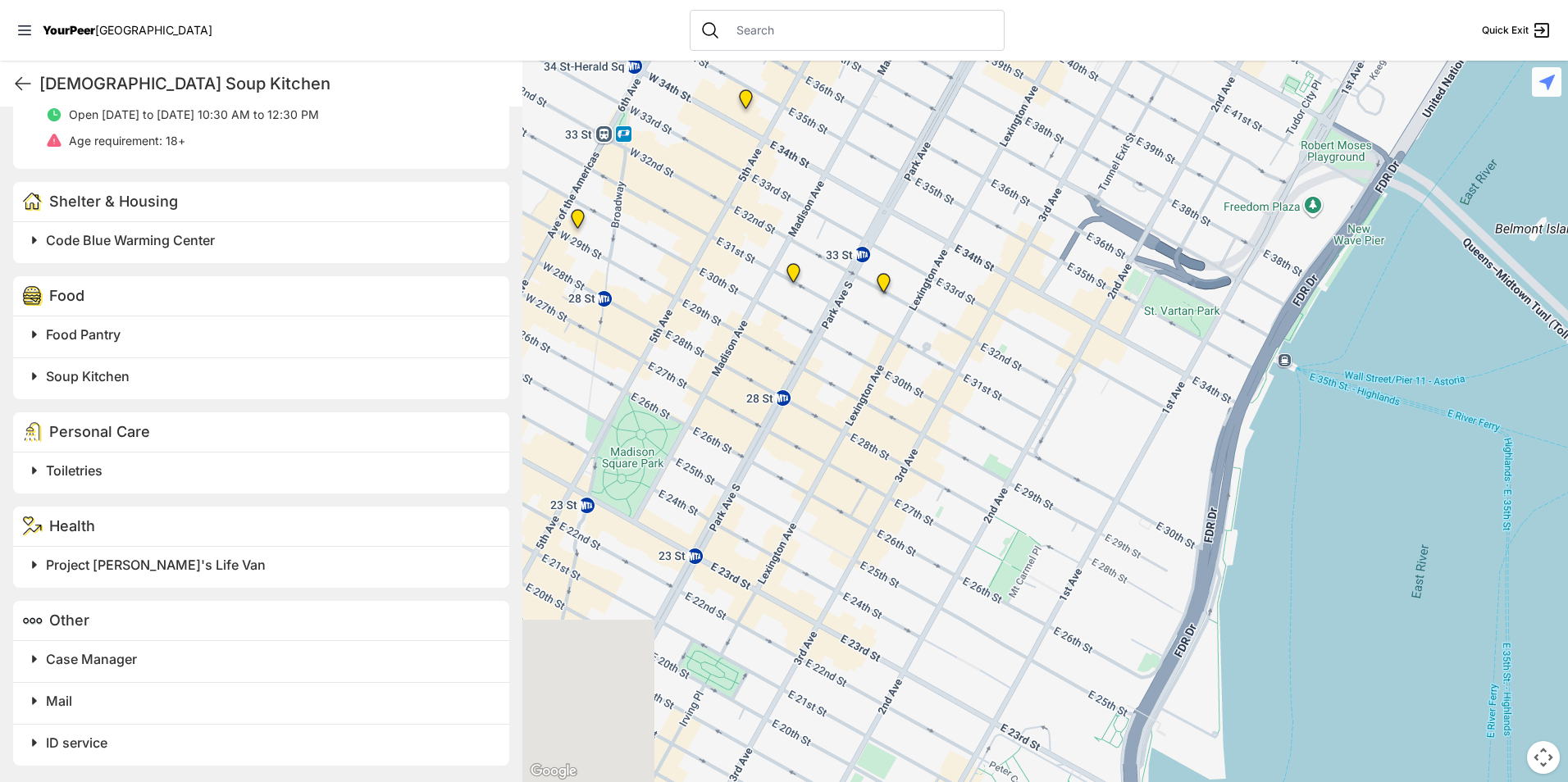
drag, startPoint x: 787, startPoint y: 535, endPoint x: 823, endPoint y: 323, distance: 215.0
click at [823, 323] on div at bounding box center [1045, 421] width 1046 height 721
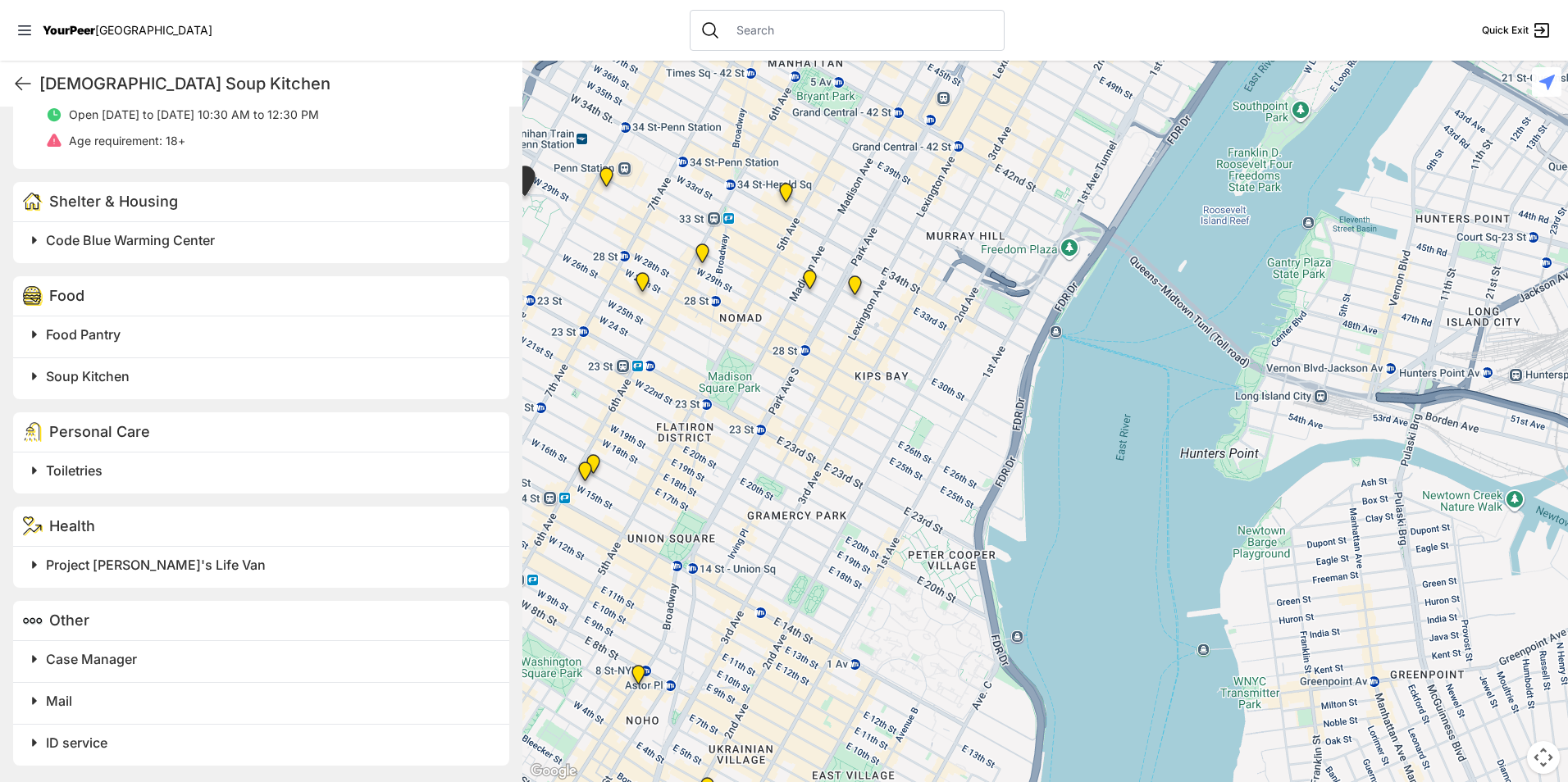
click at [148, 478] on h2 "Toiletries" at bounding box center [268, 470] width 444 height 20
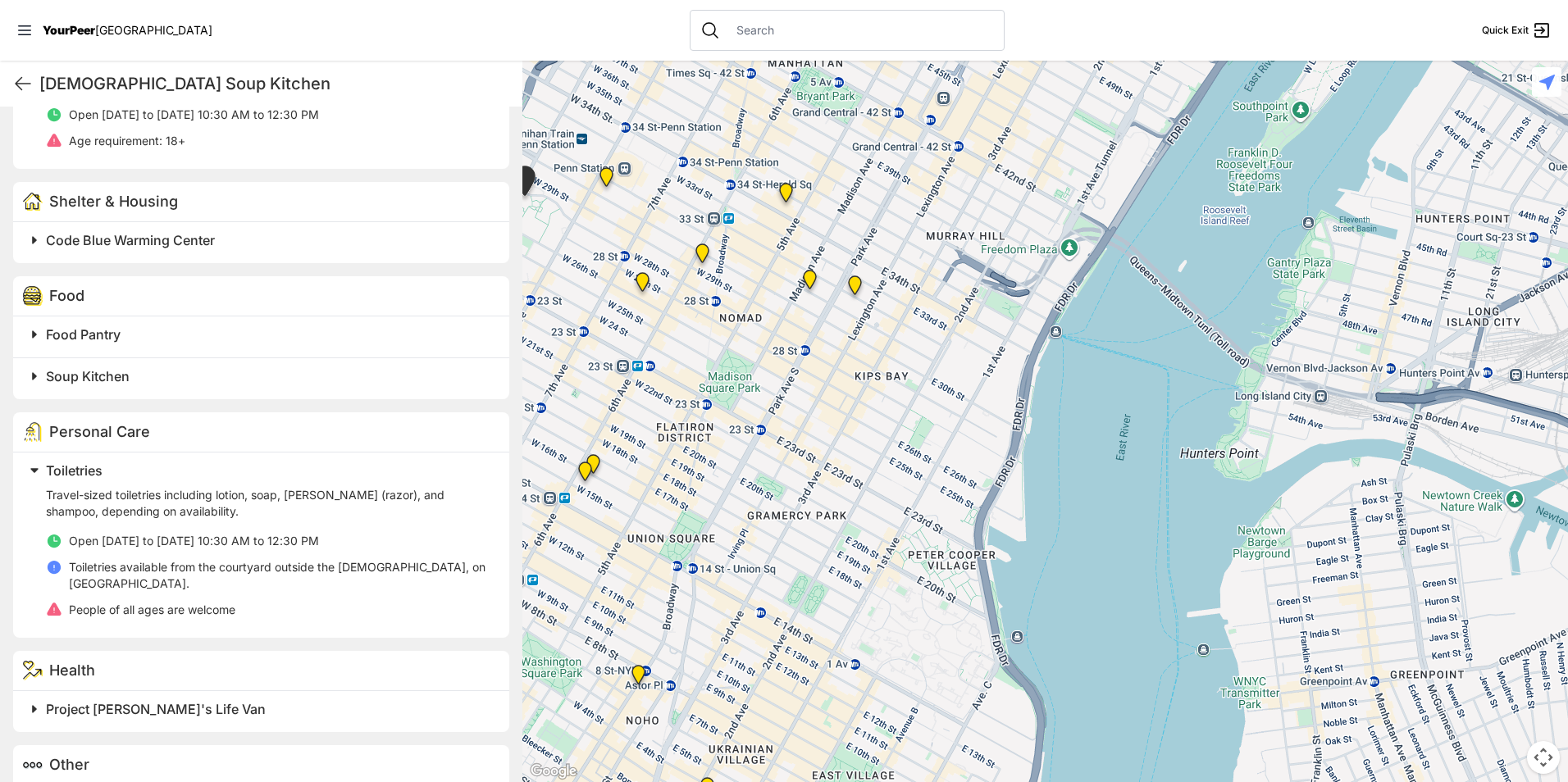
click at [144, 474] on h2 "Toiletries" at bounding box center [268, 470] width 444 height 20
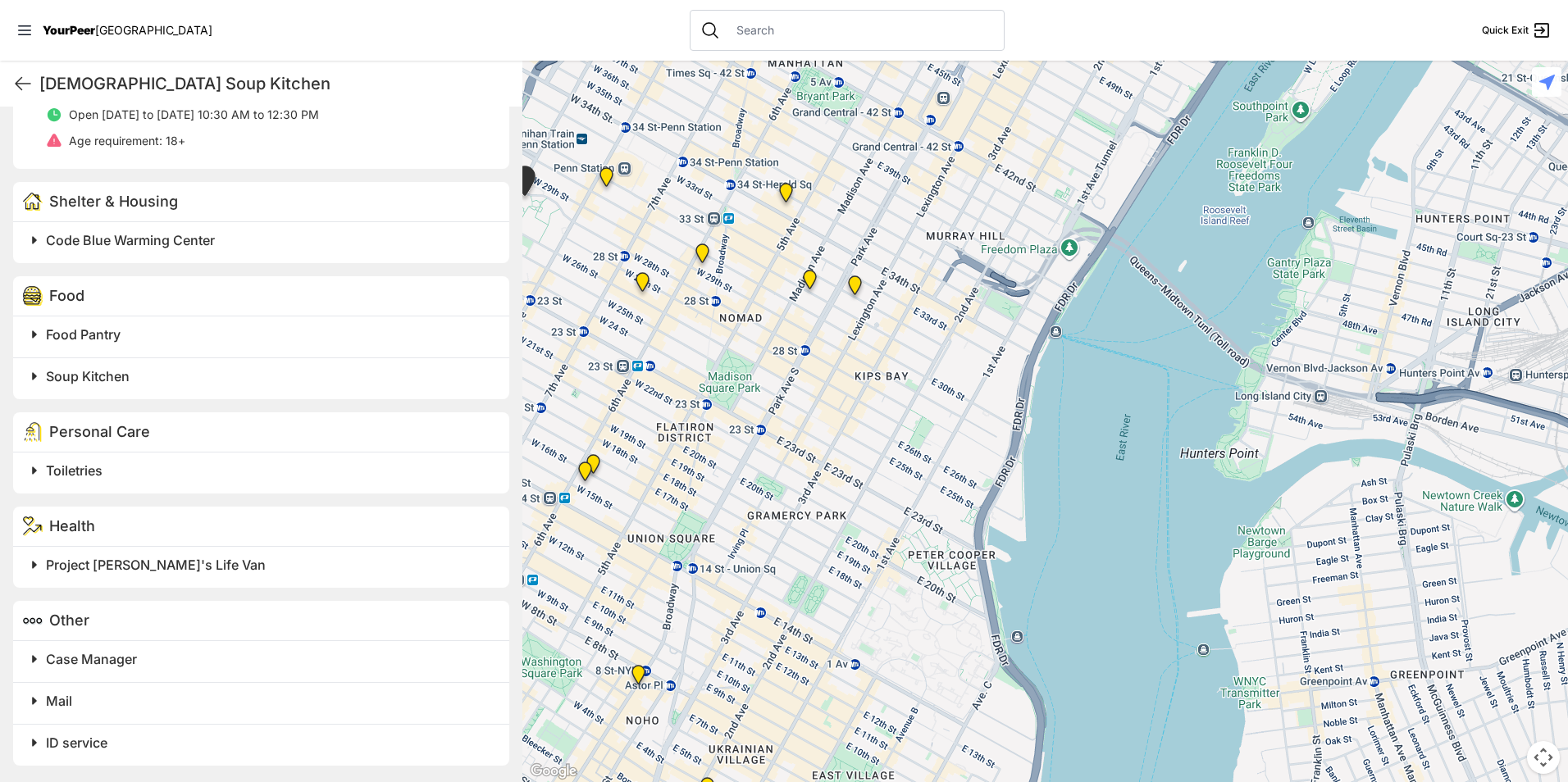
scroll to position [478, 0]
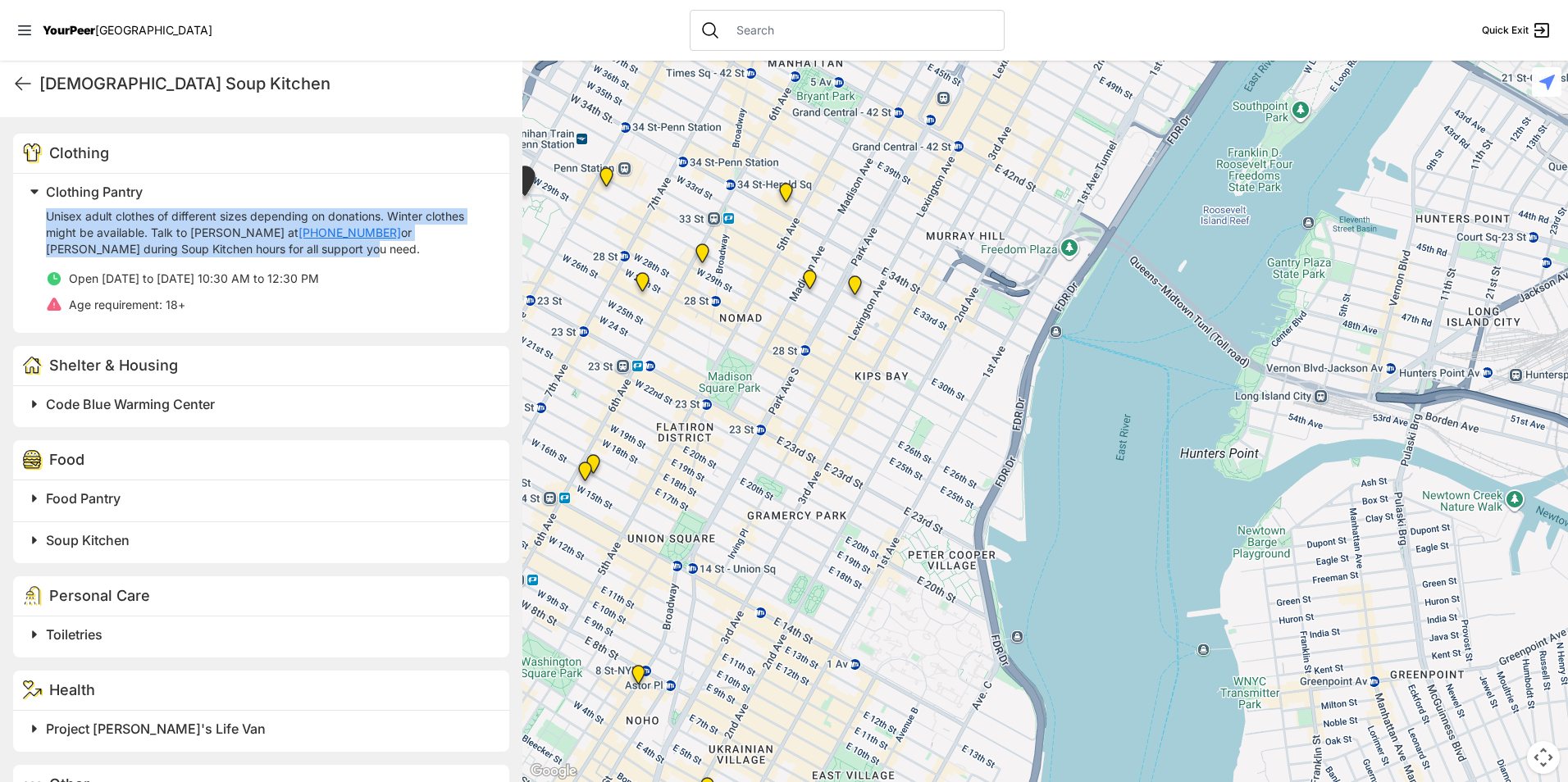
drag, startPoint x: 226, startPoint y: 257, endPoint x: 29, endPoint y: 215, distance: 201.4
click at [29, 215] on div "Clothing Pantry Unisex adult clothes of different sizes depending on donations.…" at bounding box center [256, 250] width 466 height 139
drag, startPoint x: 29, startPoint y: 215, endPoint x: 113, endPoint y: 246, distance: 89.5
copy p "Unisex adult clothes of different sizes depending on donations. Winter clothes …"
